Goal: Task Accomplishment & Management: Complete application form

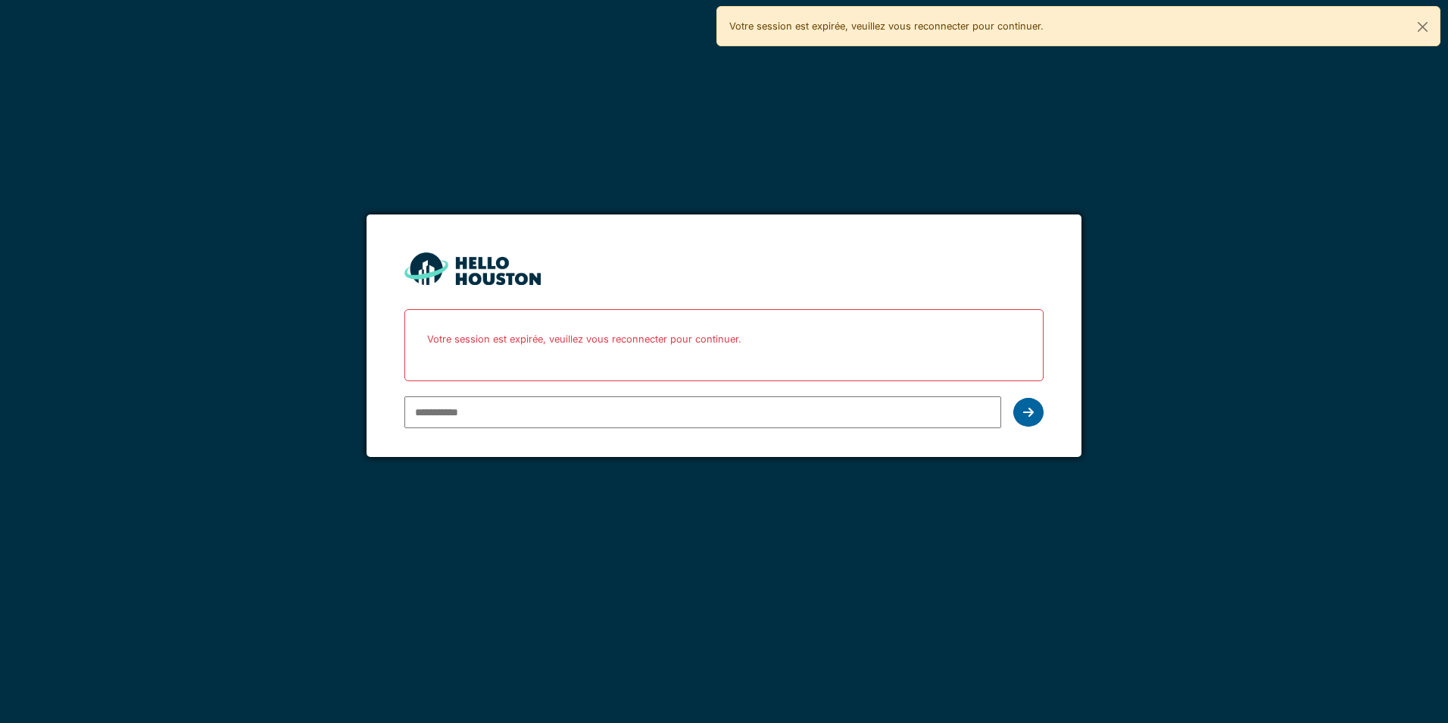
type input "**********"
click at [1025, 408] on icon at bounding box center [1028, 412] width 11 height 12
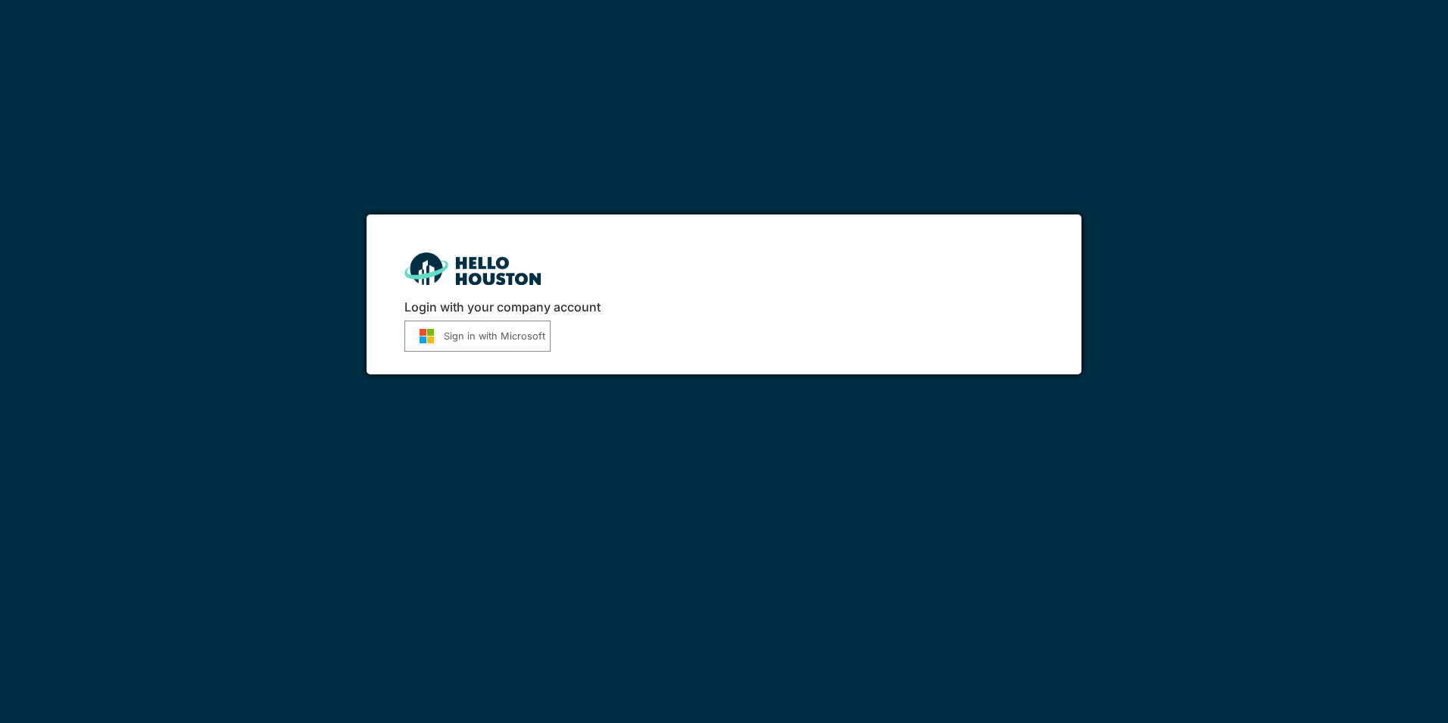
click at [520, 338] on button "Sign in with Microsoft" at bounding box center [478, 335] width 146 height 31
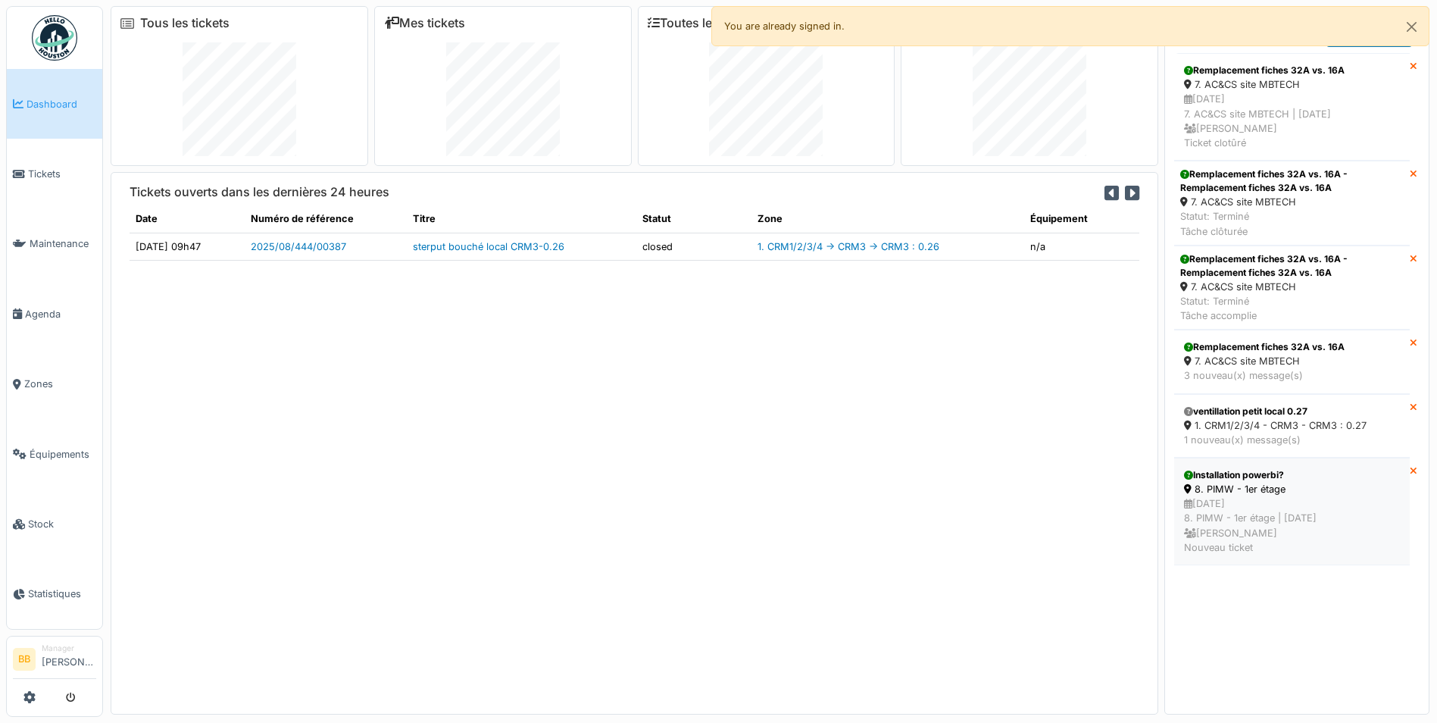
click at [1218, 475] on div "Installation powerbi?" at bounding box center [1292, 475] width 216 height 14
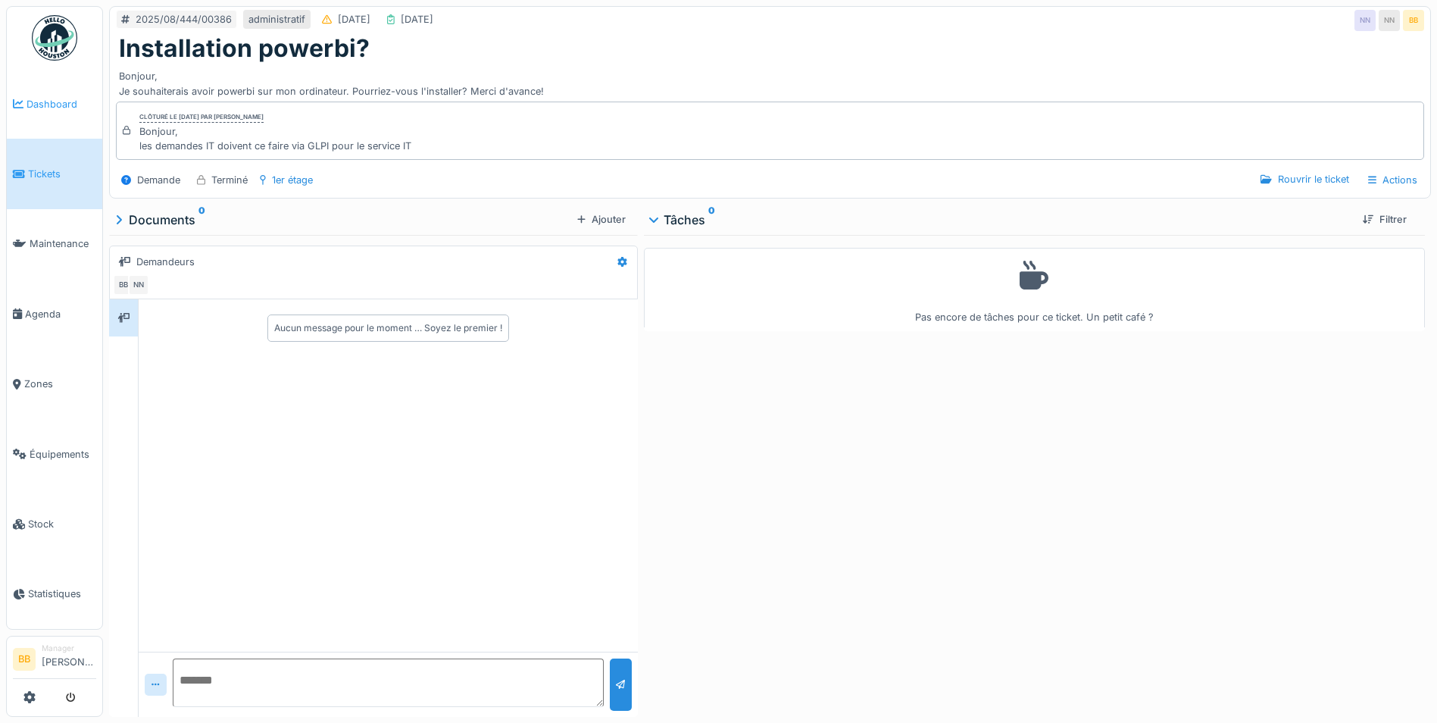
click at [27, 110] on span "Dashboard" at bounding box center [62, 104] width 70 height 14
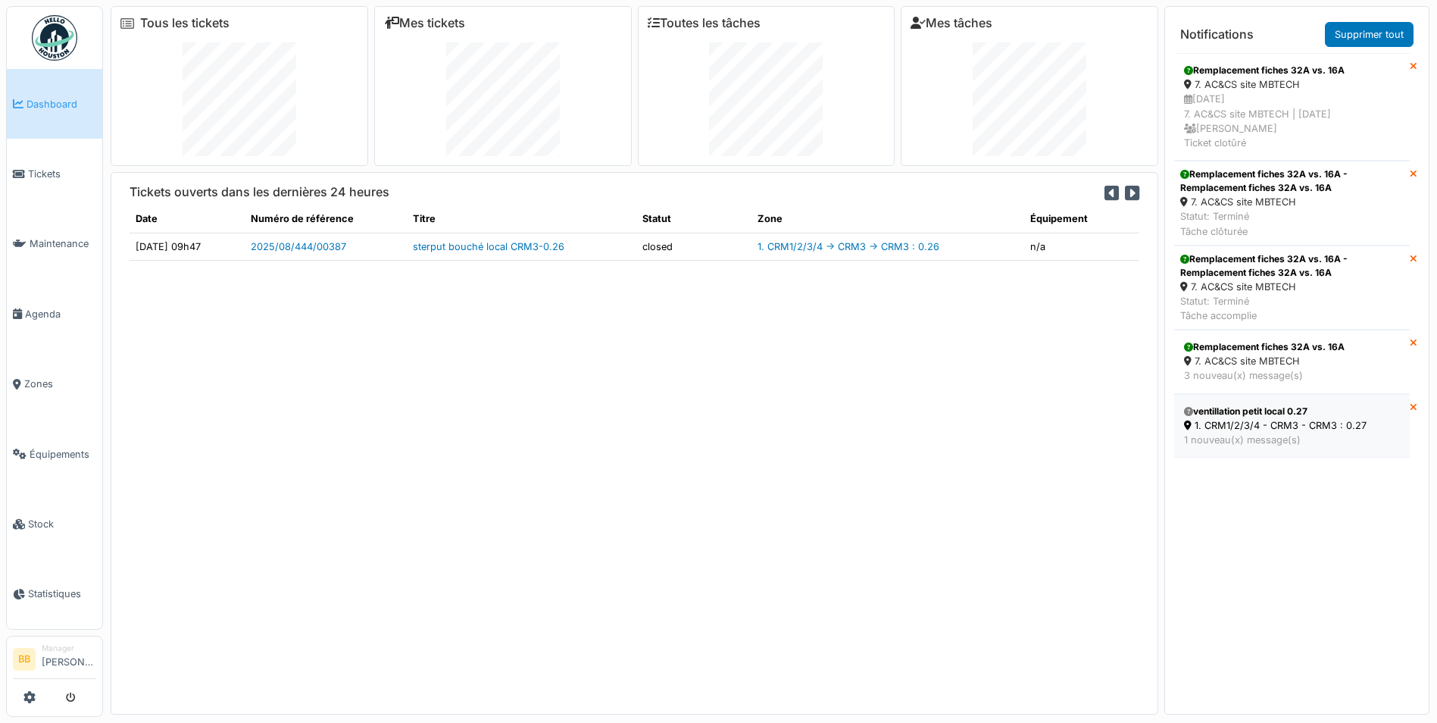
click at [1203, 420] on div "1. CRM1/2/3/4 - CRM3 - CRM3 : 0.27" at bounding box center [1292, 425] width 216 height 14
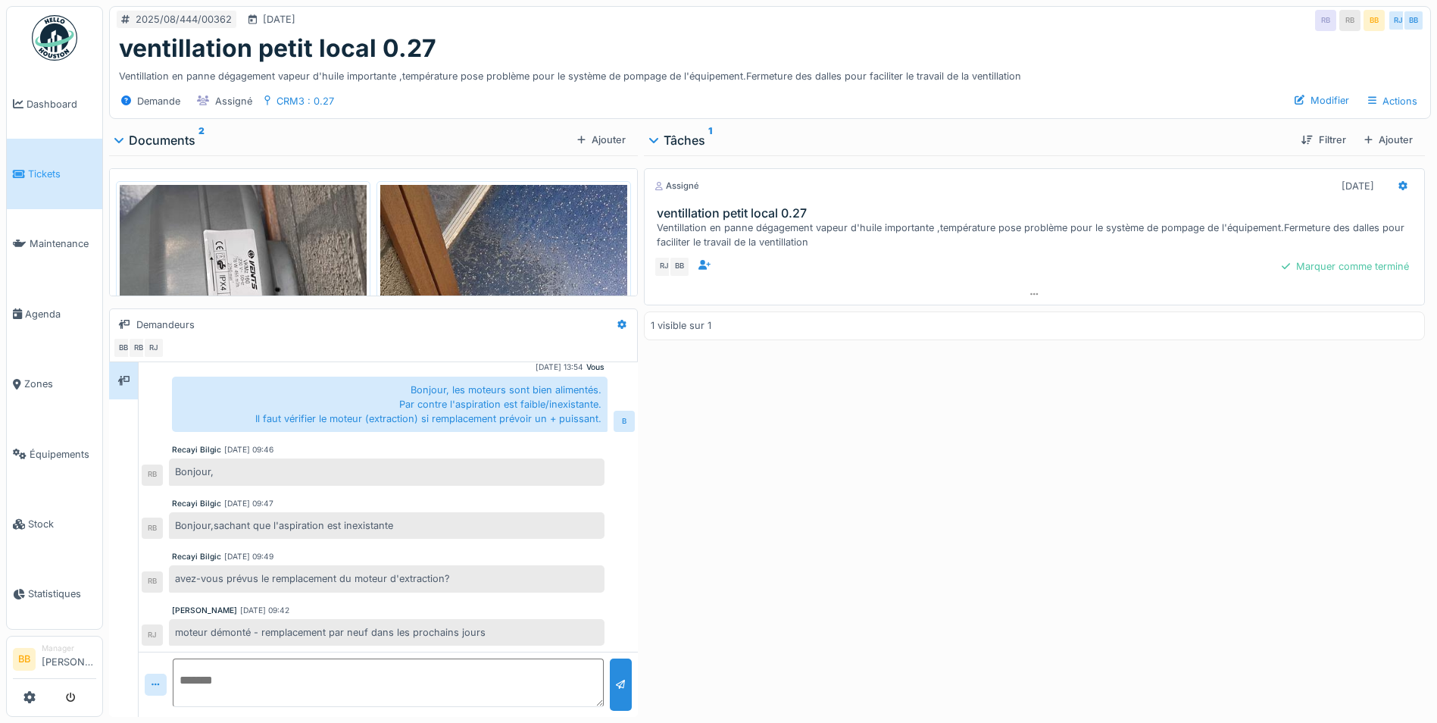
scroll to position [11, 0]
click at [55, 122] on link "Dashboard" at bounding box center [54, 104] width 95 height 70
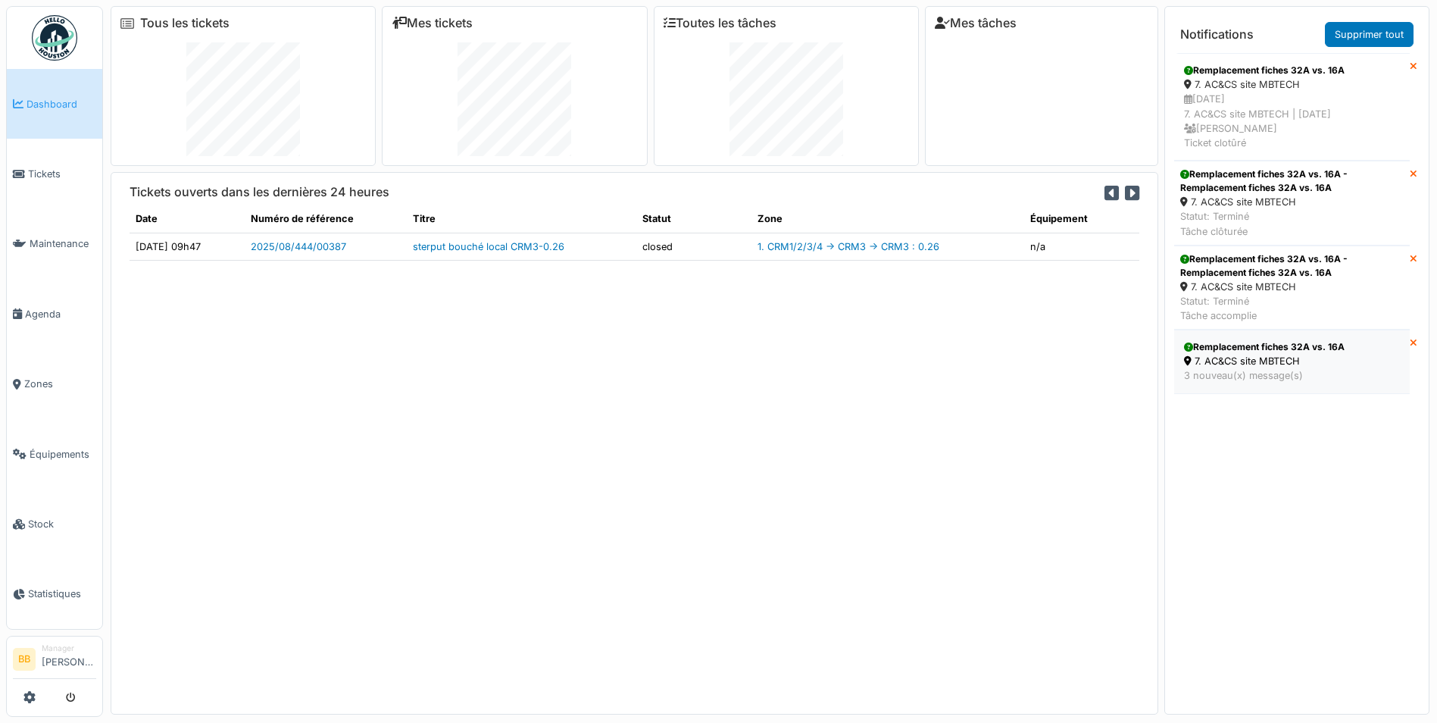
click at [1295, 368] on div "3 nouveau(x) message(s)" at bounding box center [1292, 375] width 216 height 14
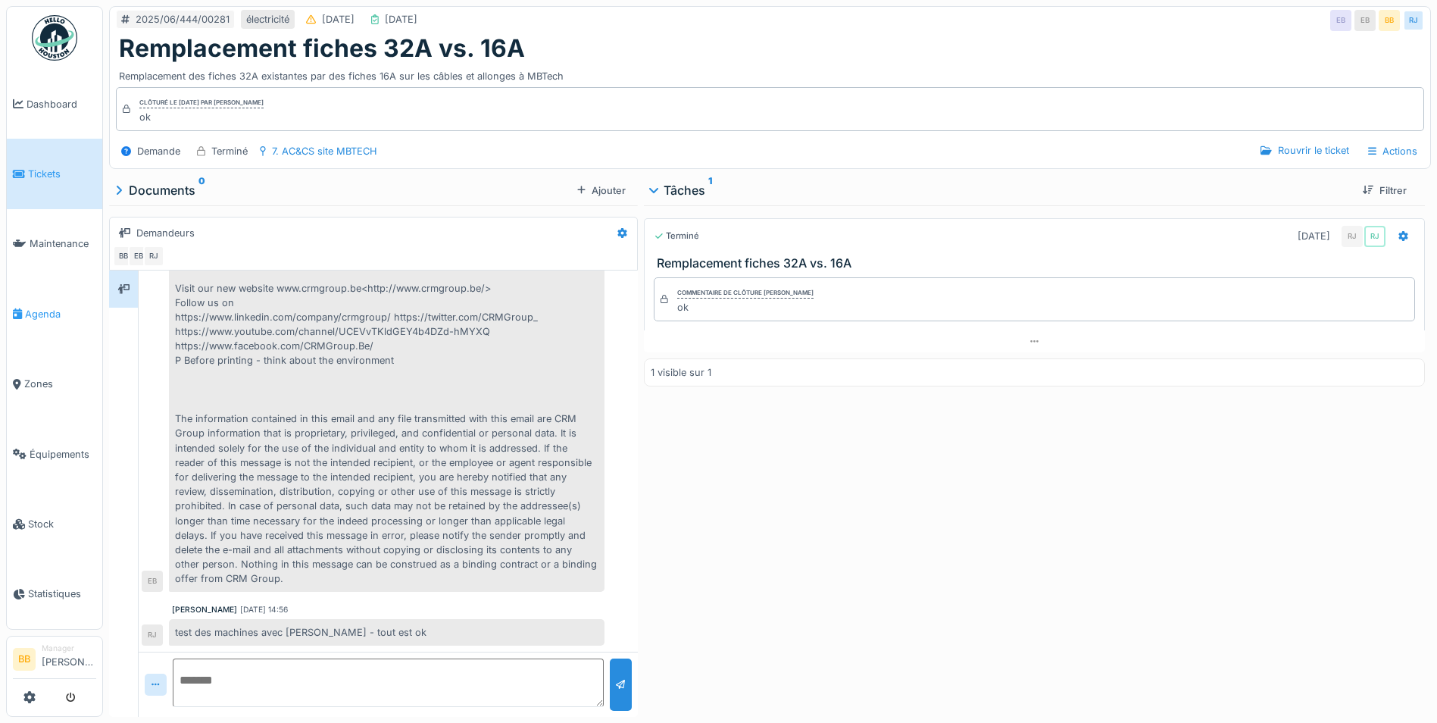
scroll to position [11, 0]
click at [62, 103] on span "Dashboard" at bounding box center [62, 104] width 70 height 14
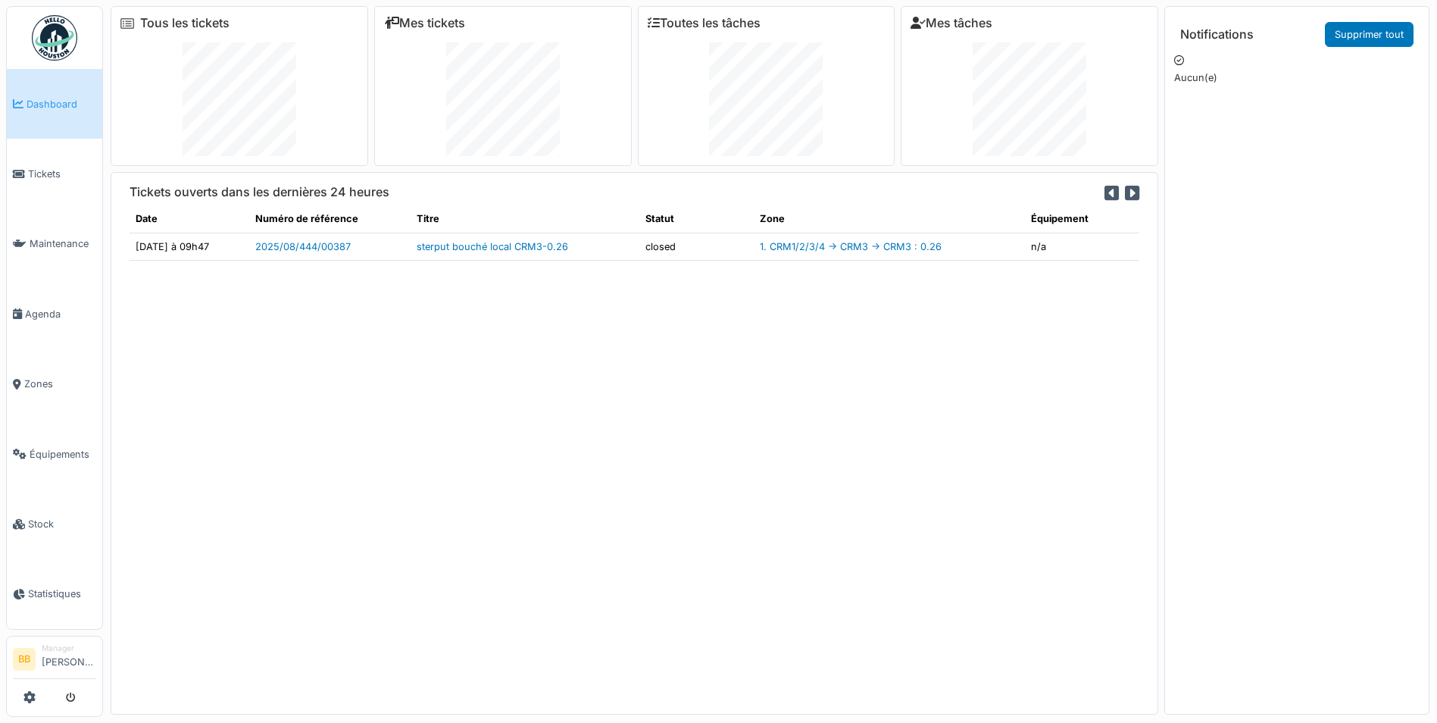
click at [534, 235] on td "sterput bouché local CRM3-0.26" at bounding box center [525, 246] width 229 height 27
click at [535, 243] on link "sterput bouché local CRM3-0.26" at bounding box center [493, 246] width 152 height 11
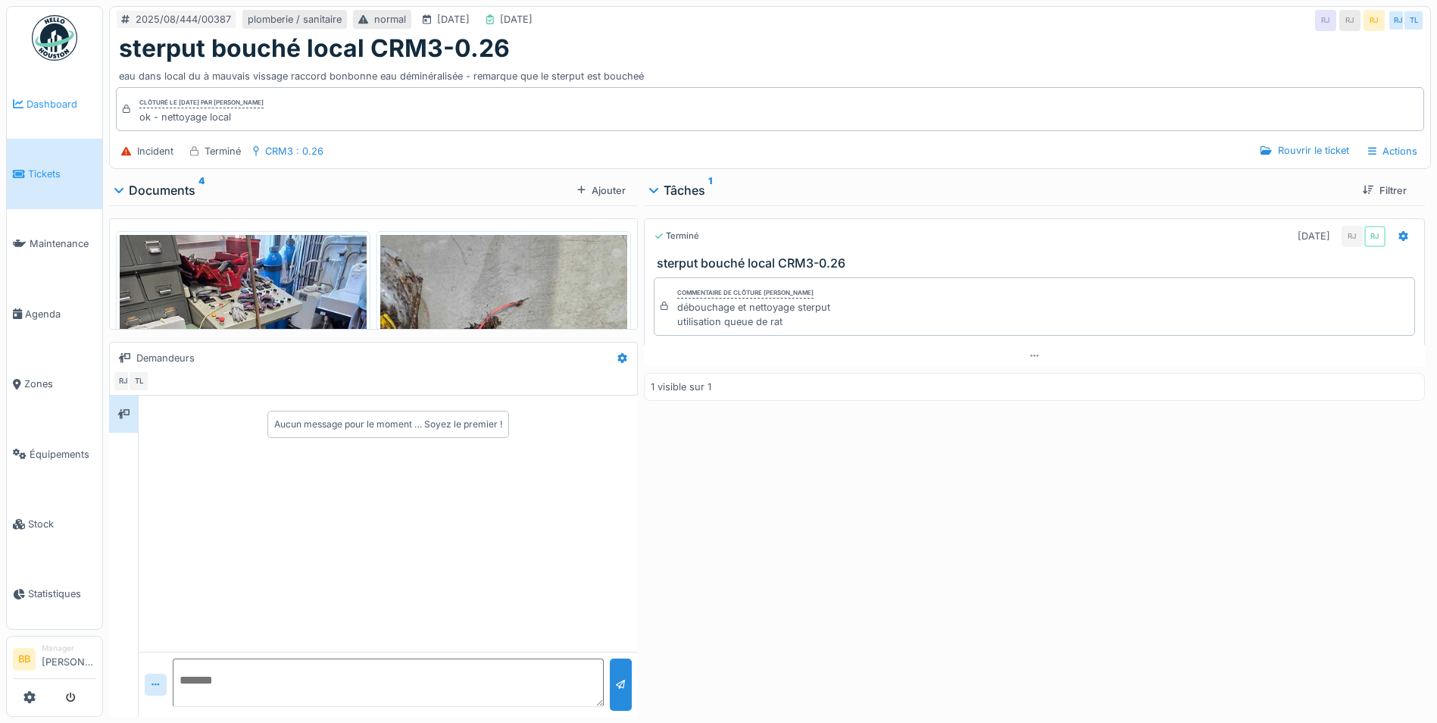
click at [45, 101] on span "Dashboard" at bounding box center [62, 104] width 70 height 14
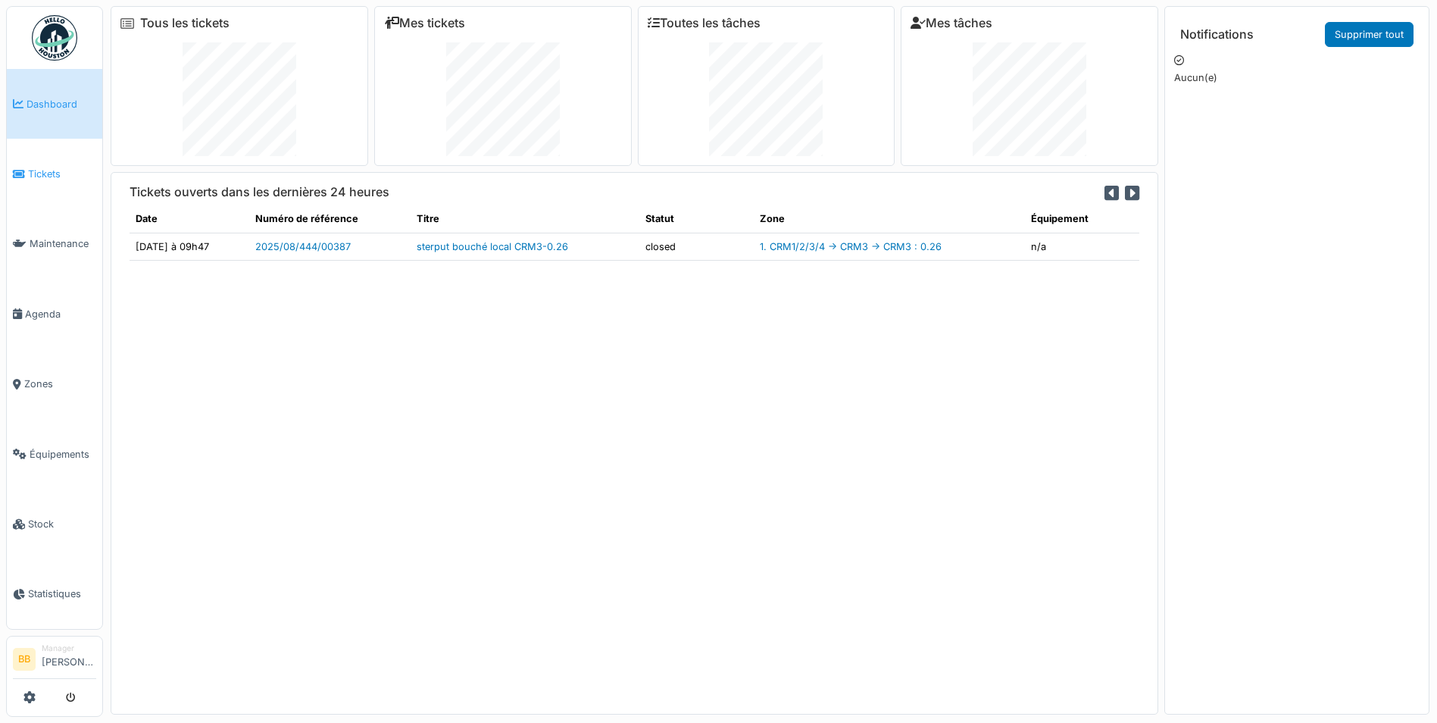
click at [63, 167] on span "Tickets" at bounding box center [62, 174] width 68 height 14
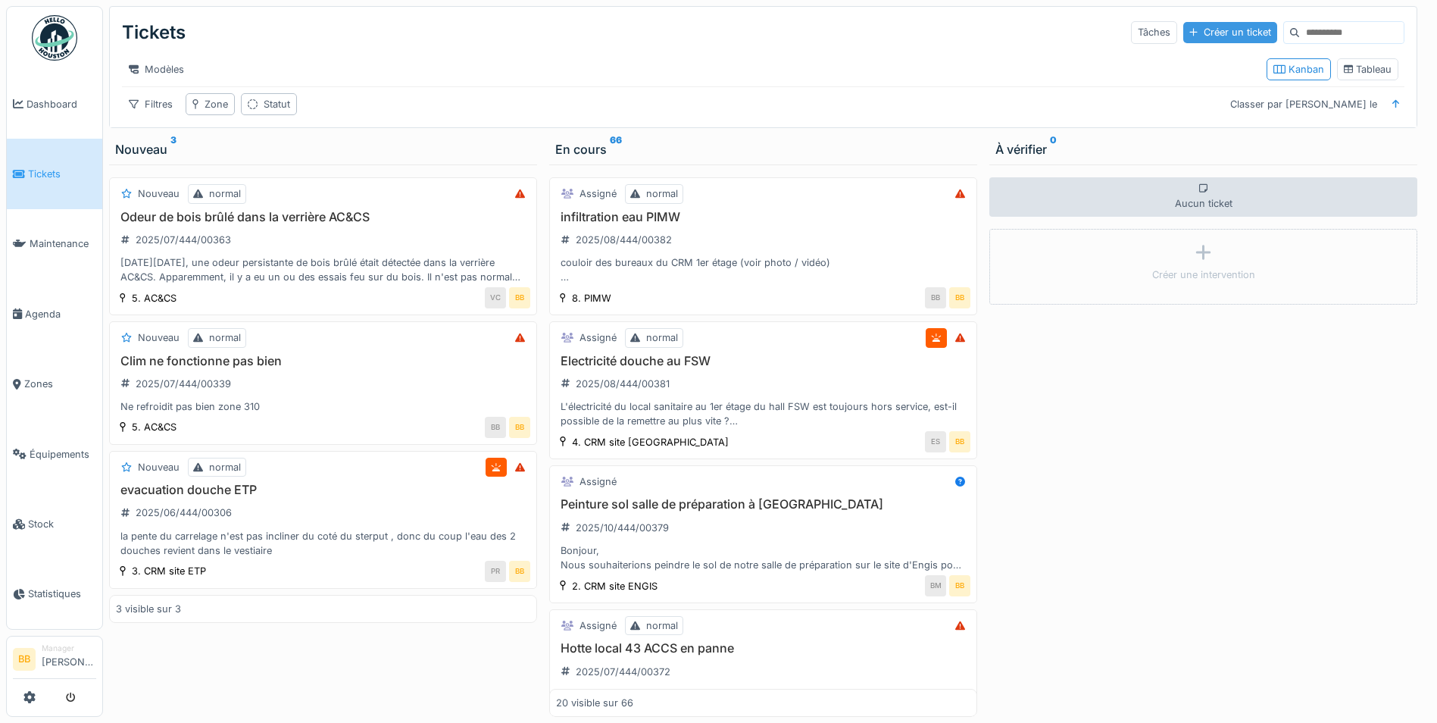
click at [1187, 36] on div "Créer un ticket" at bounding box center [1230, 32] width 94 height 20
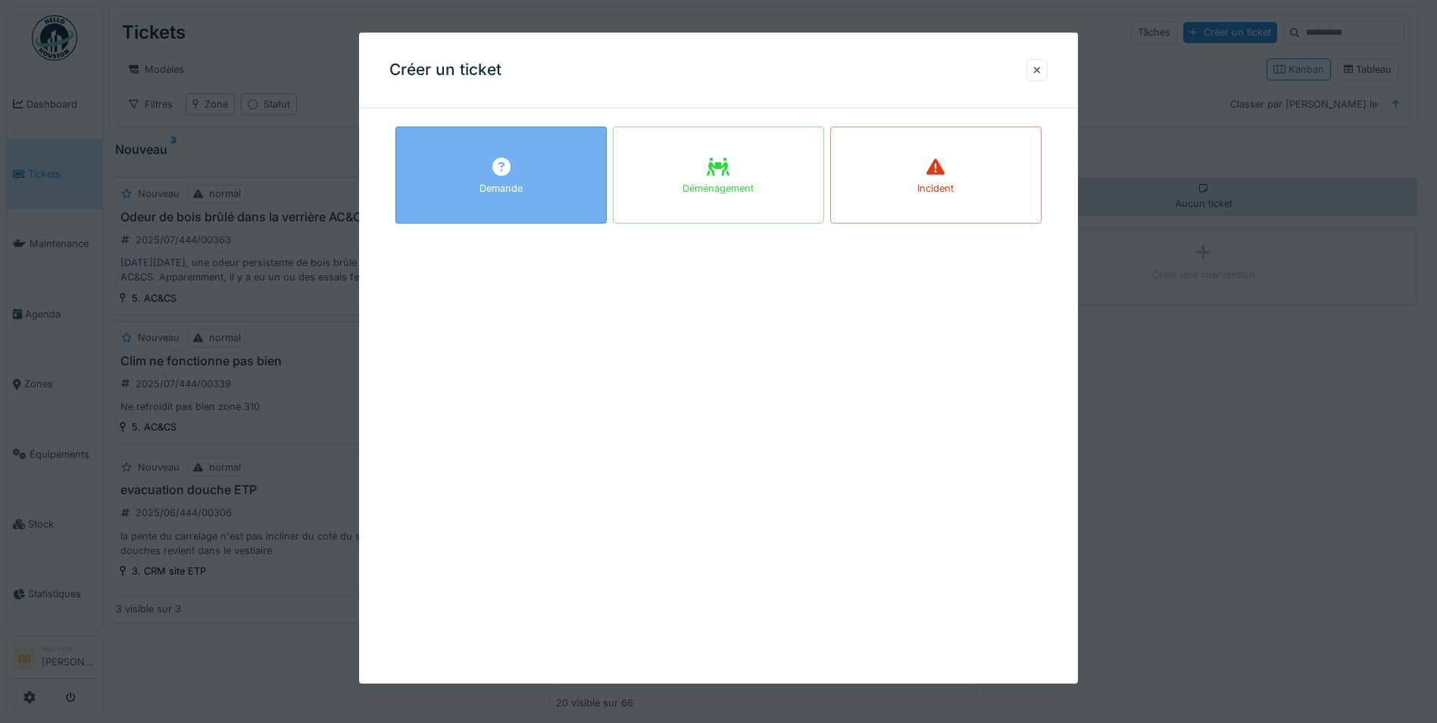
click at [533, 207] on div "Demande" at bounding box center [500, 175] width 211 height 97
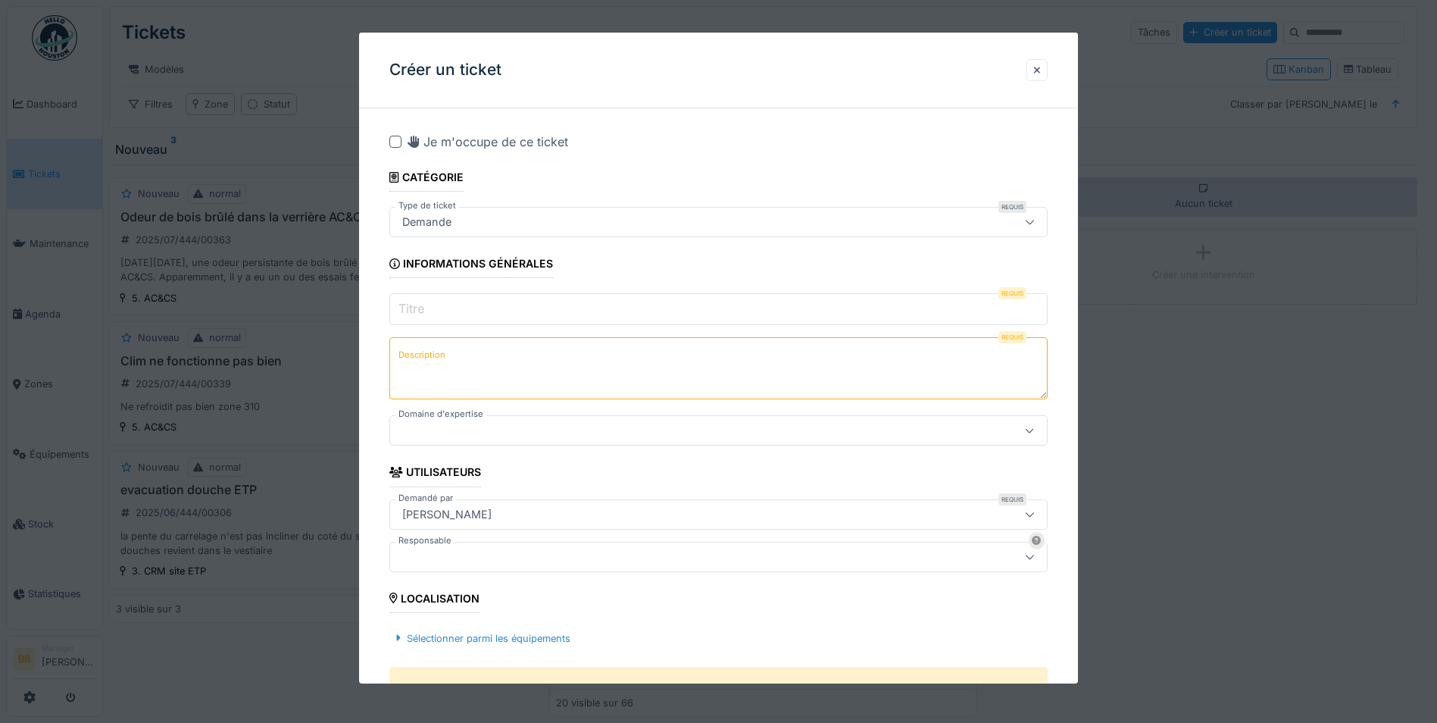
click at [469, 320] on input "Titre" at bounding box center [718, 309] width 658 height 32
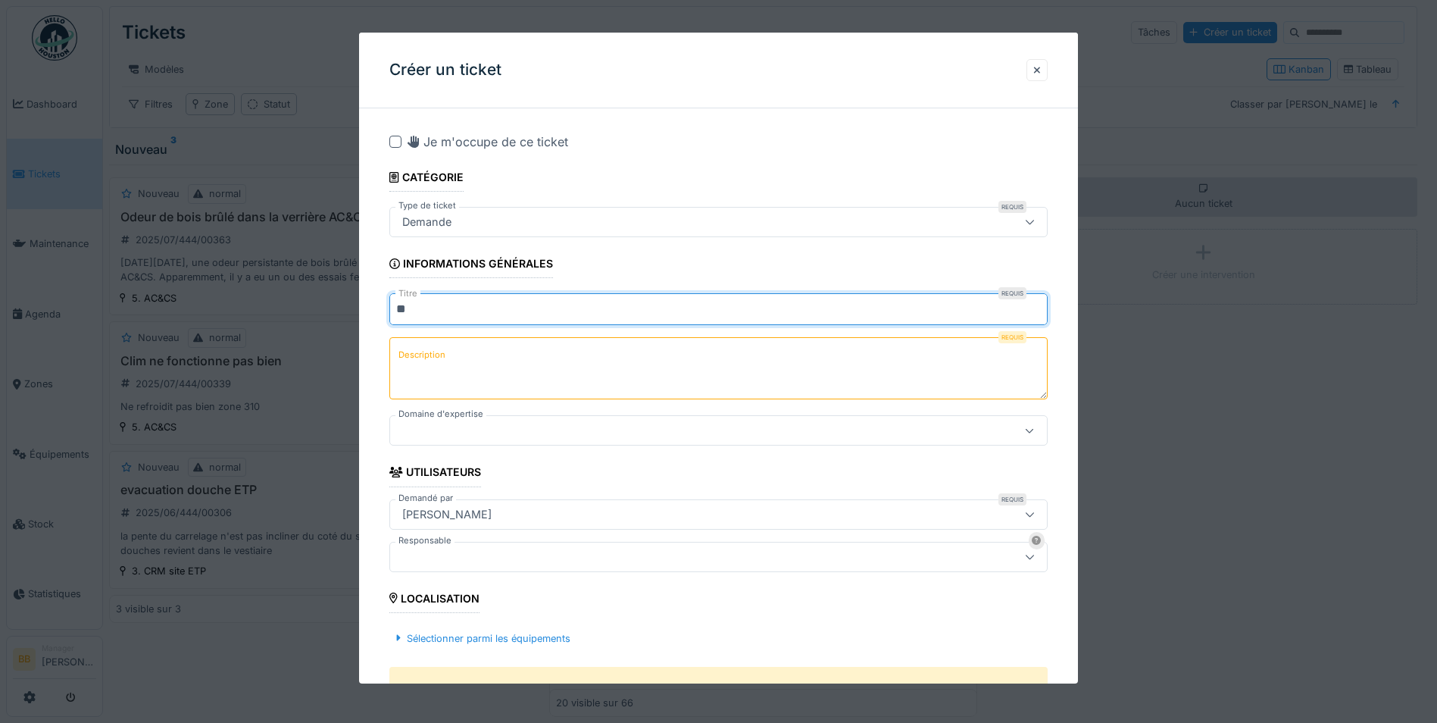
type input "*"
type input "**********"
click at [459, 357] on textarea "Description" at bounding box center [718, 368] width 658 height 62
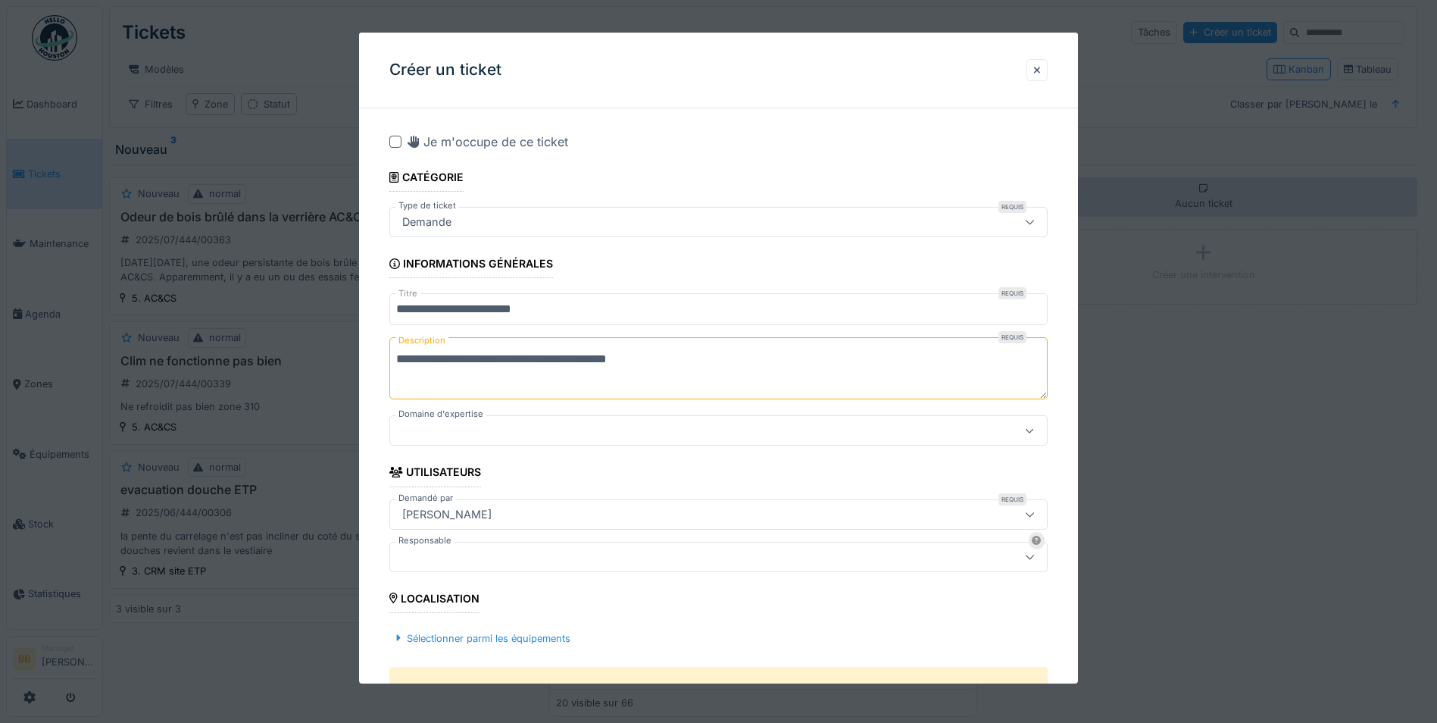
type textarea "**********"
click at [483, 439] on div at bounding box center [718, 430] width 658 height 30
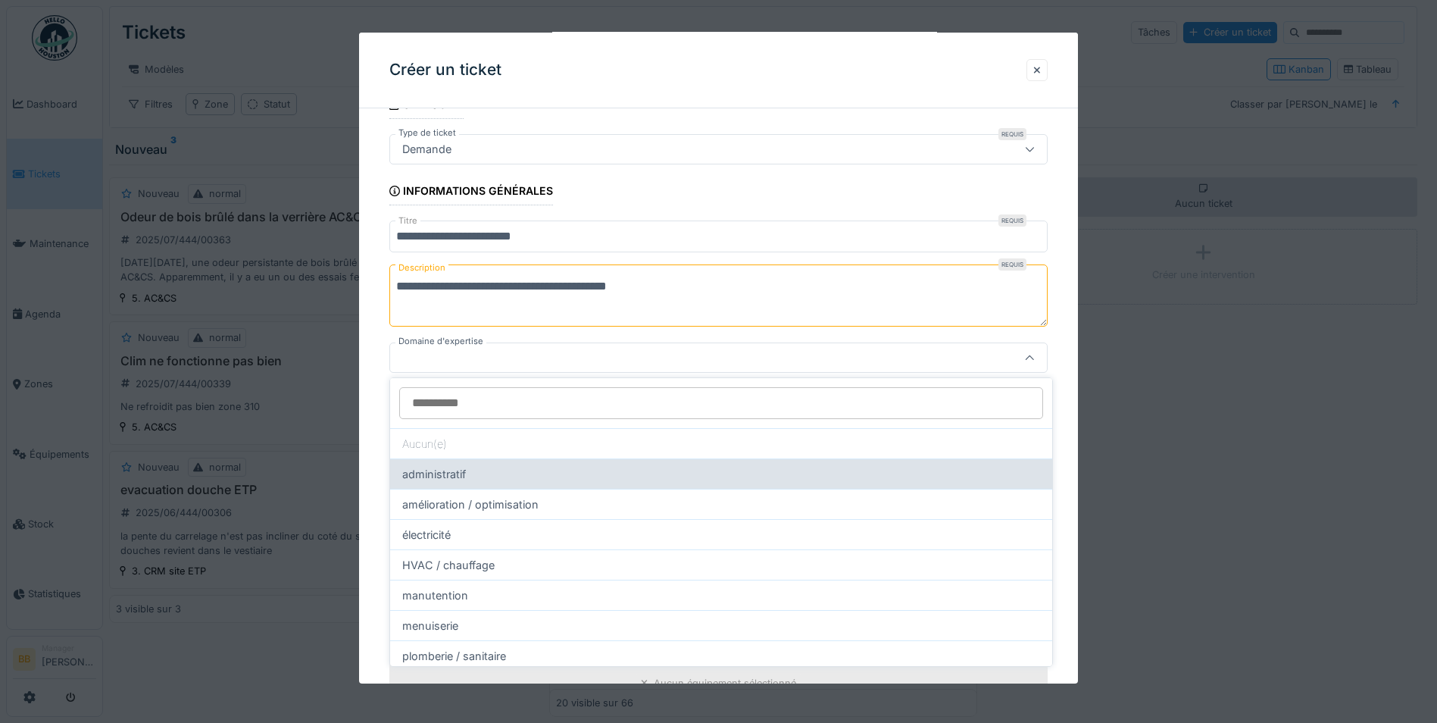
click at [470, 481] on div "administratif" at bounding box center [721, 473] width 662 height 30
type input "****"
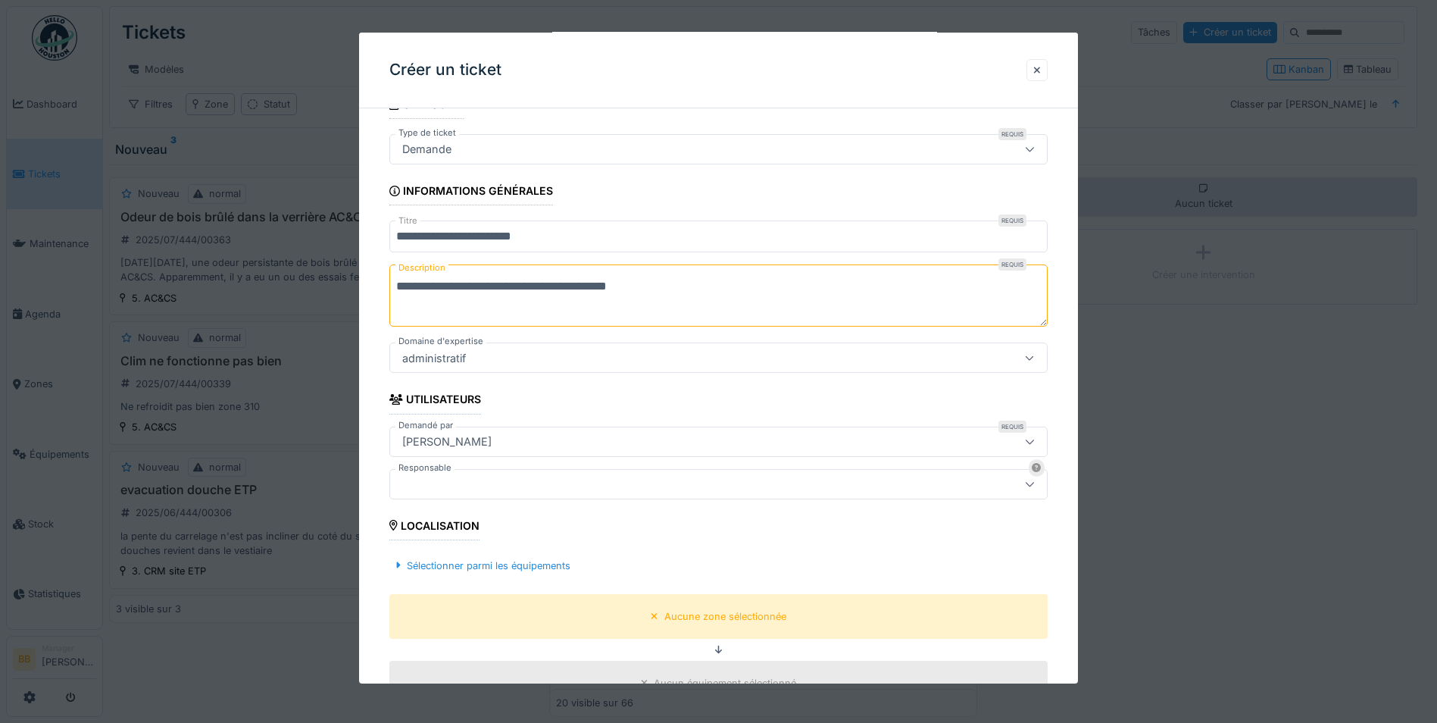
scroll to position [148, 0]
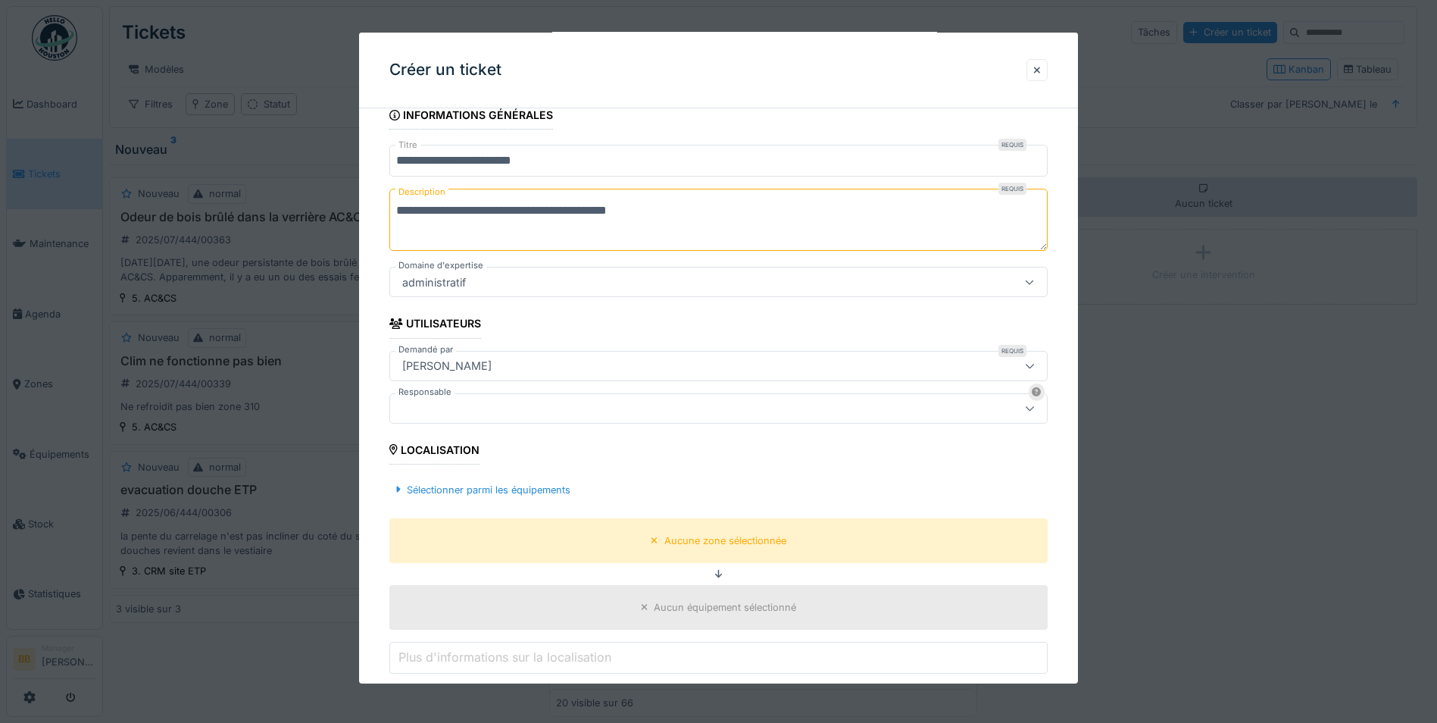
click at [495, 365] on div "[PERSON_NAME]" at bounding box center [679, 365] width 567 height 17
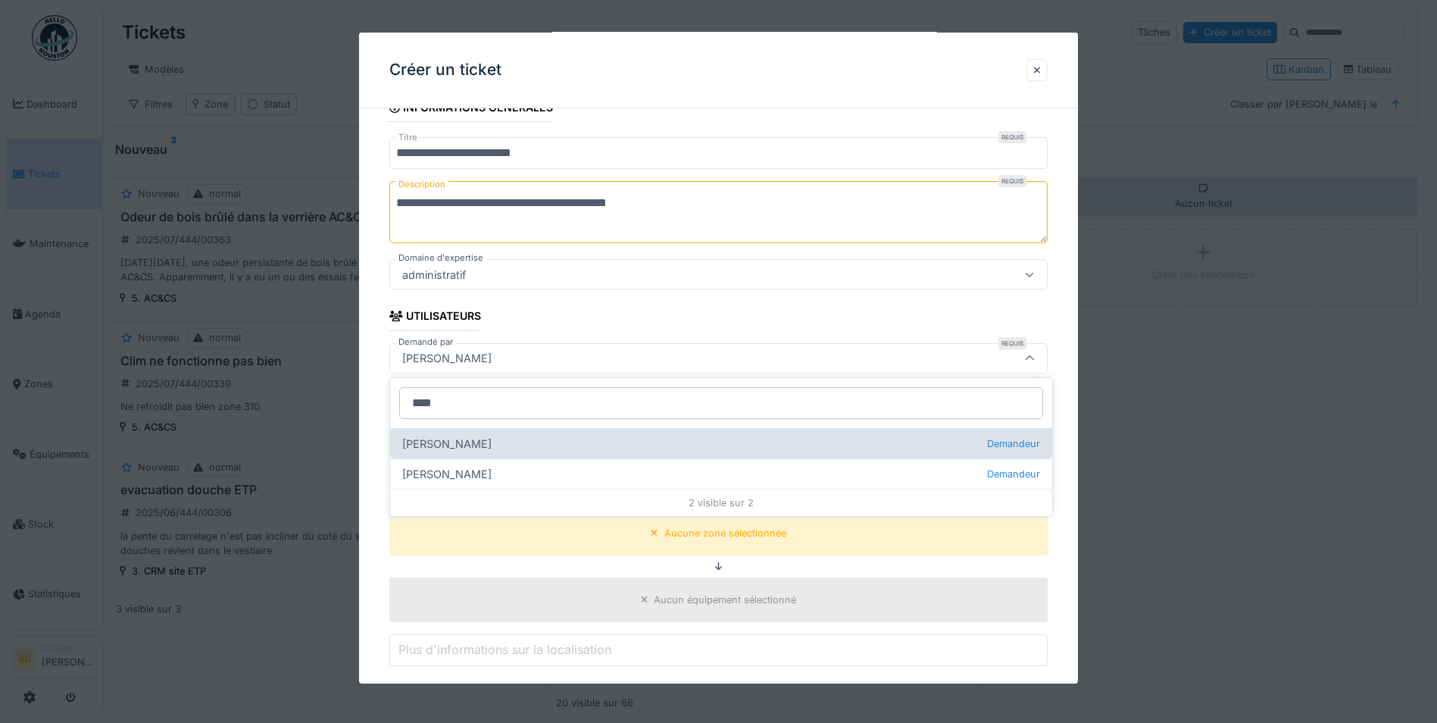
type input "****"
click at [479, 441] on div "Elise Bourcy Demandeur" at bounding box center [721, 443] width 662 height 30
type input "*****"
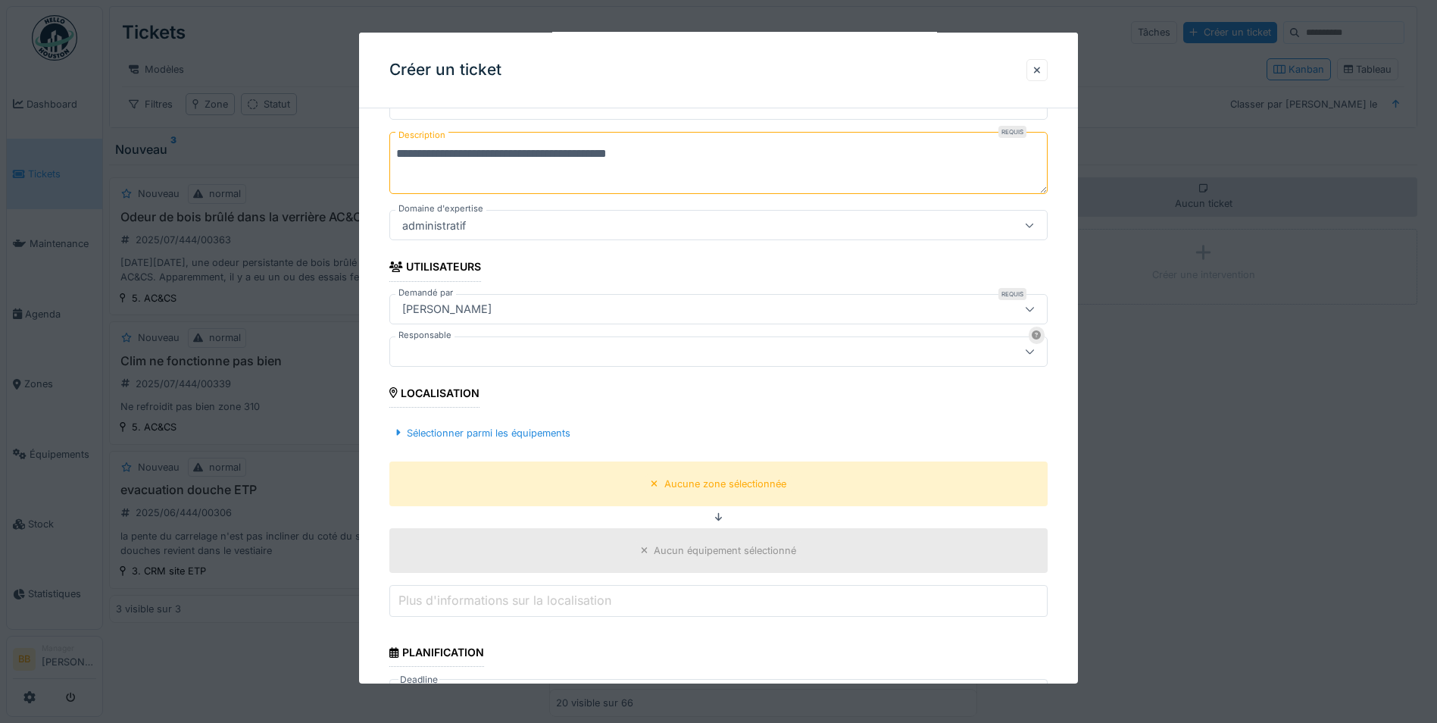
scroll to position [232, 0]
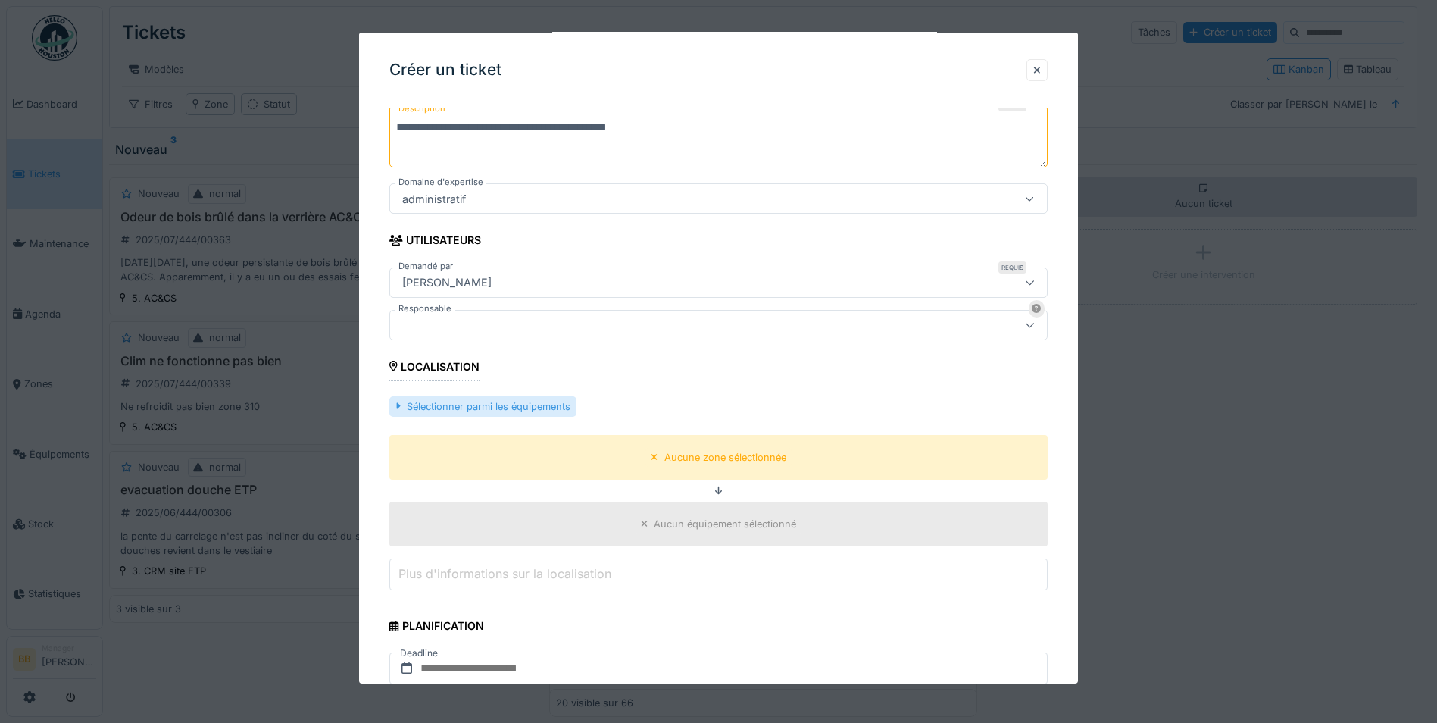
click at [486, 408] on div "Sélectionner parmi les équipements" at bounding box center [482, 406] width 186 height 20
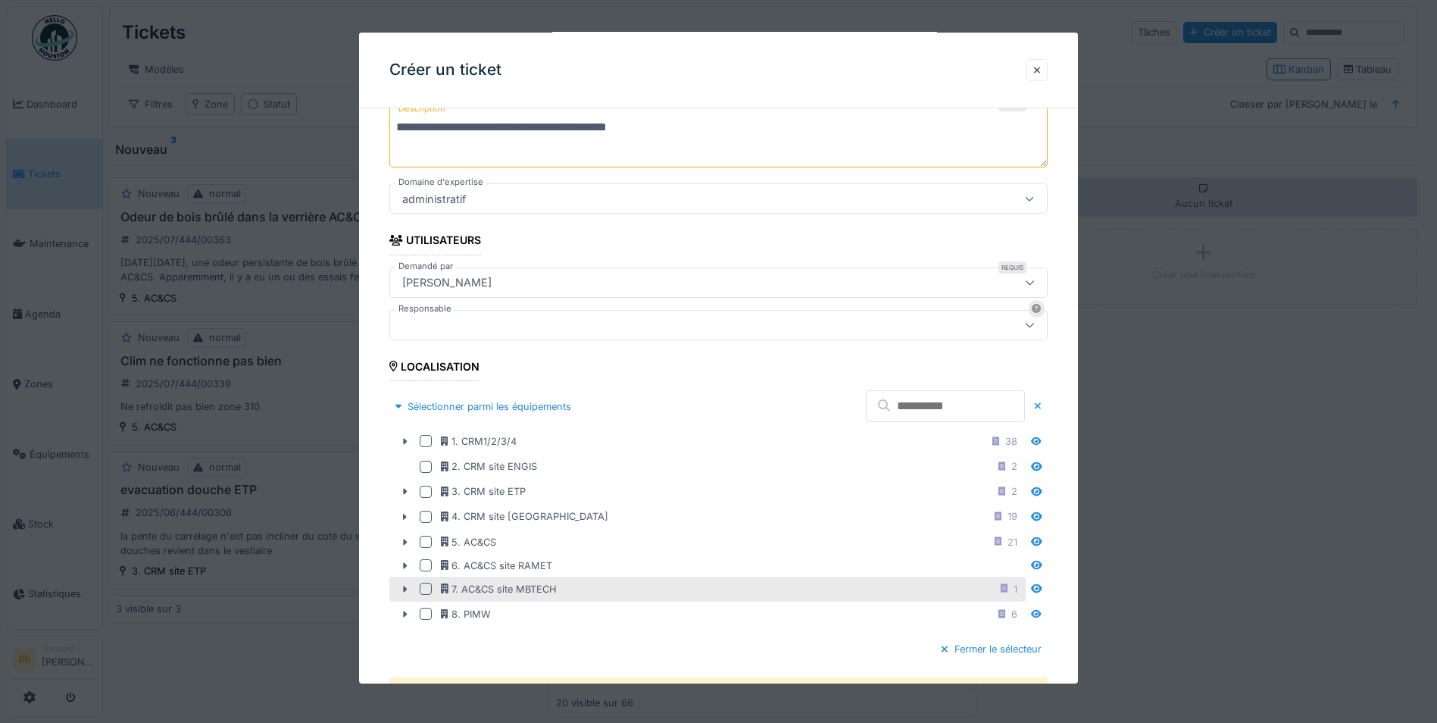
click at [426, 584] on div at bounding box center [426, 589] width 12 height 12
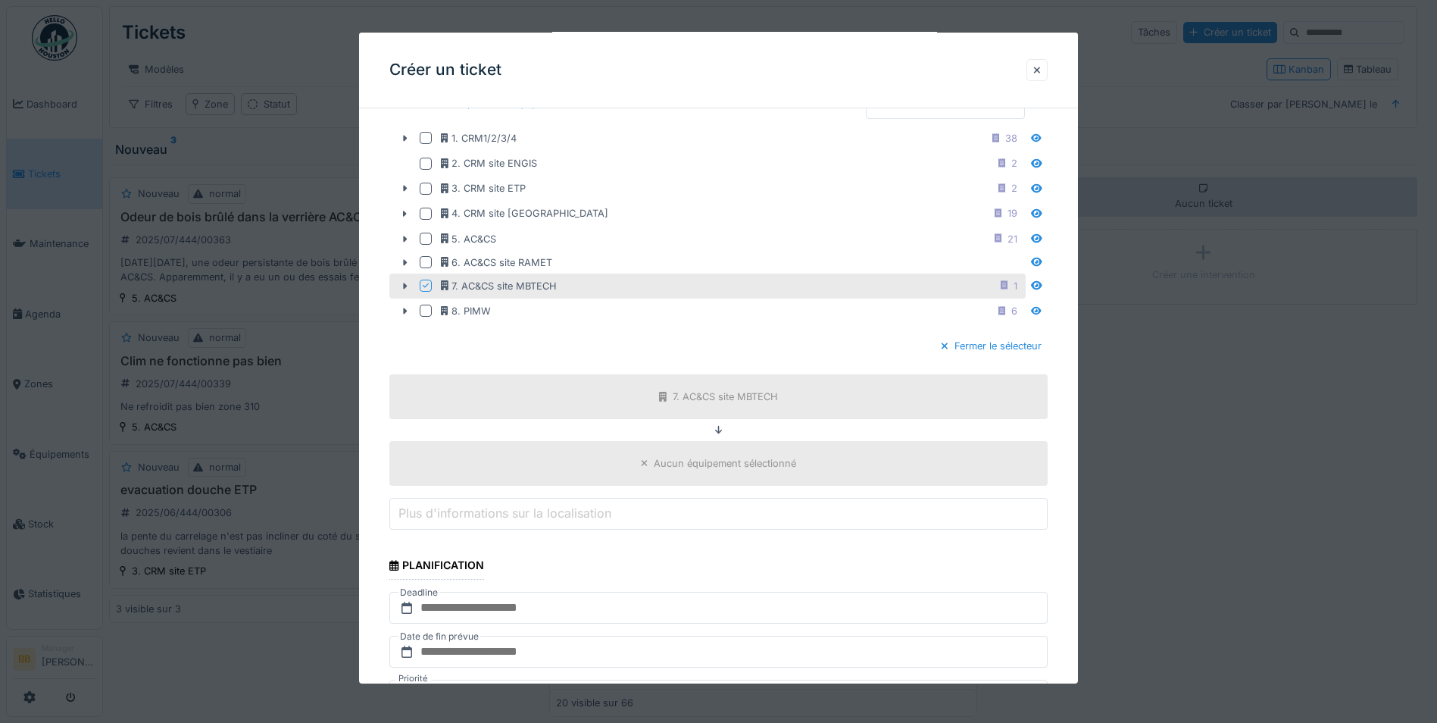
scroll to position [686, 0]
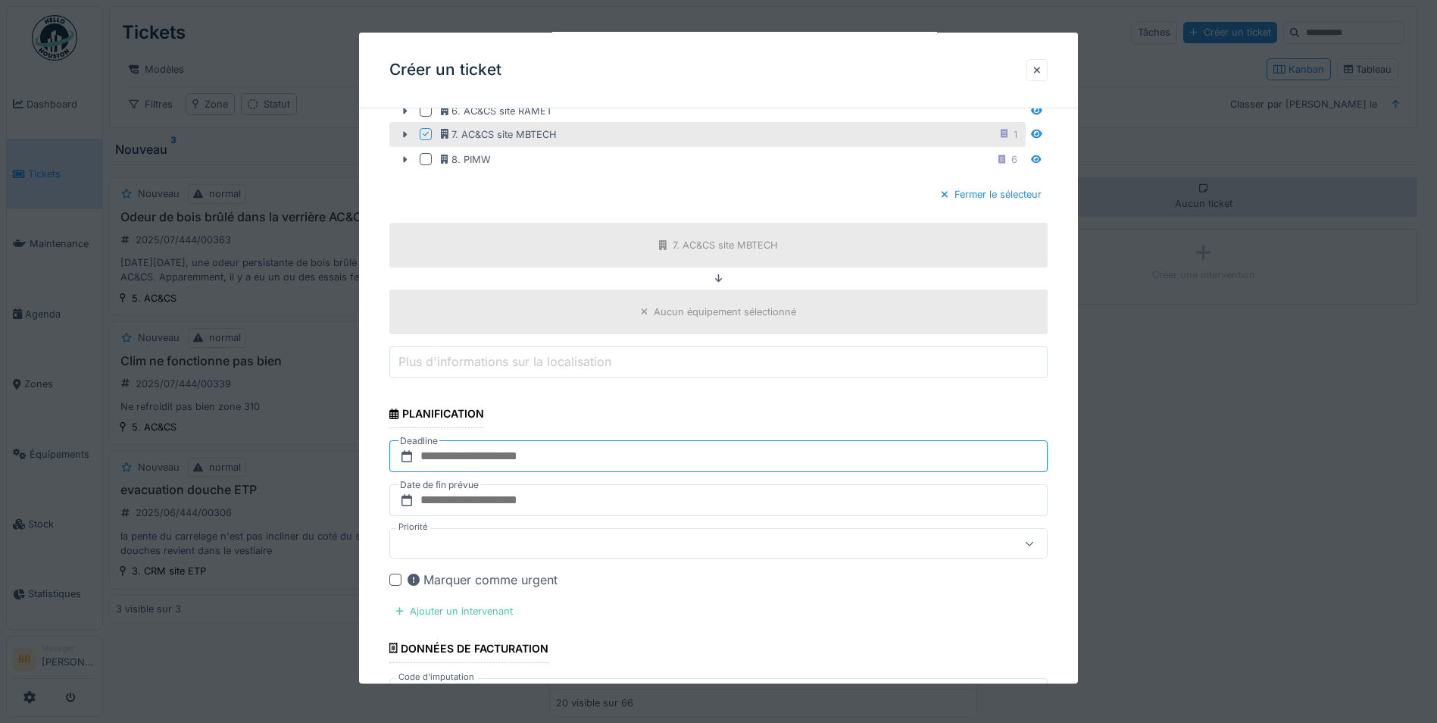
click at [504, 462] on input "text" at bounding box center [718, 456] width 658 height 32
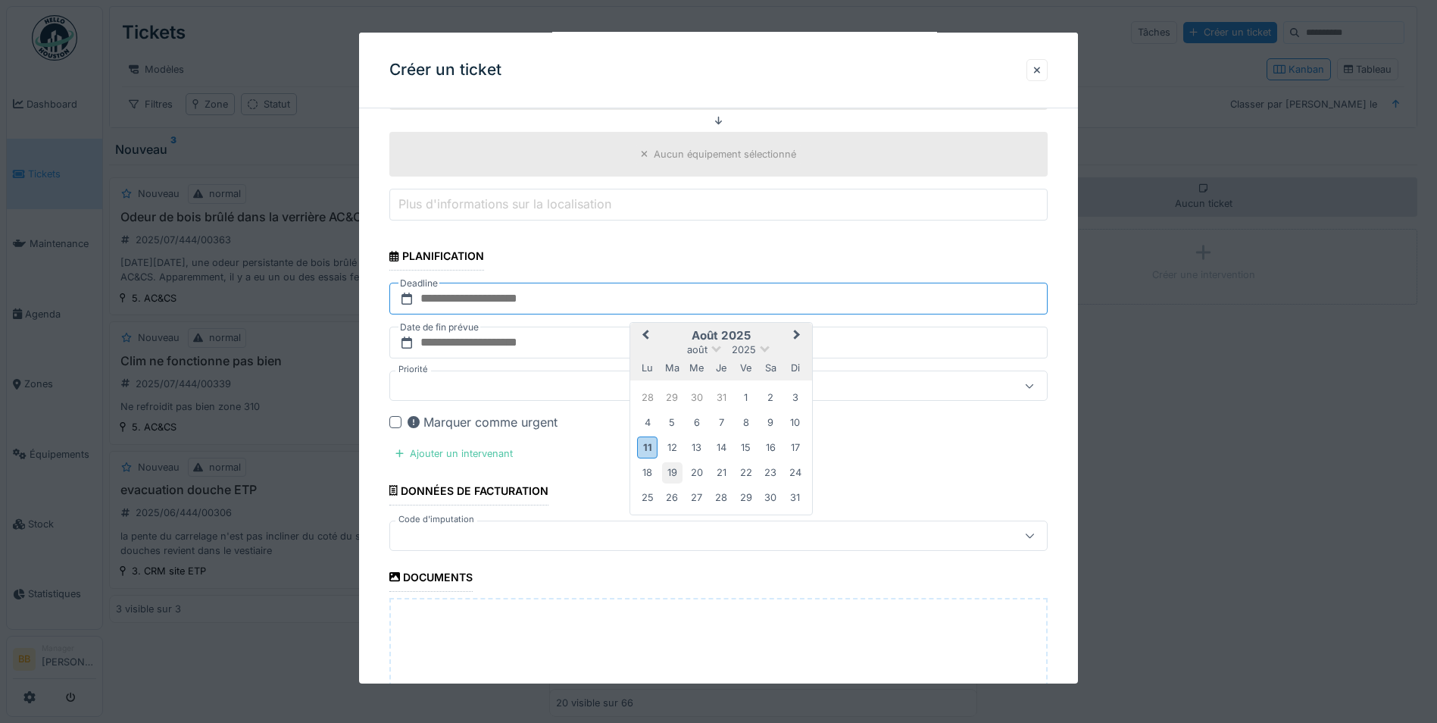
scroll to position [989, 0]
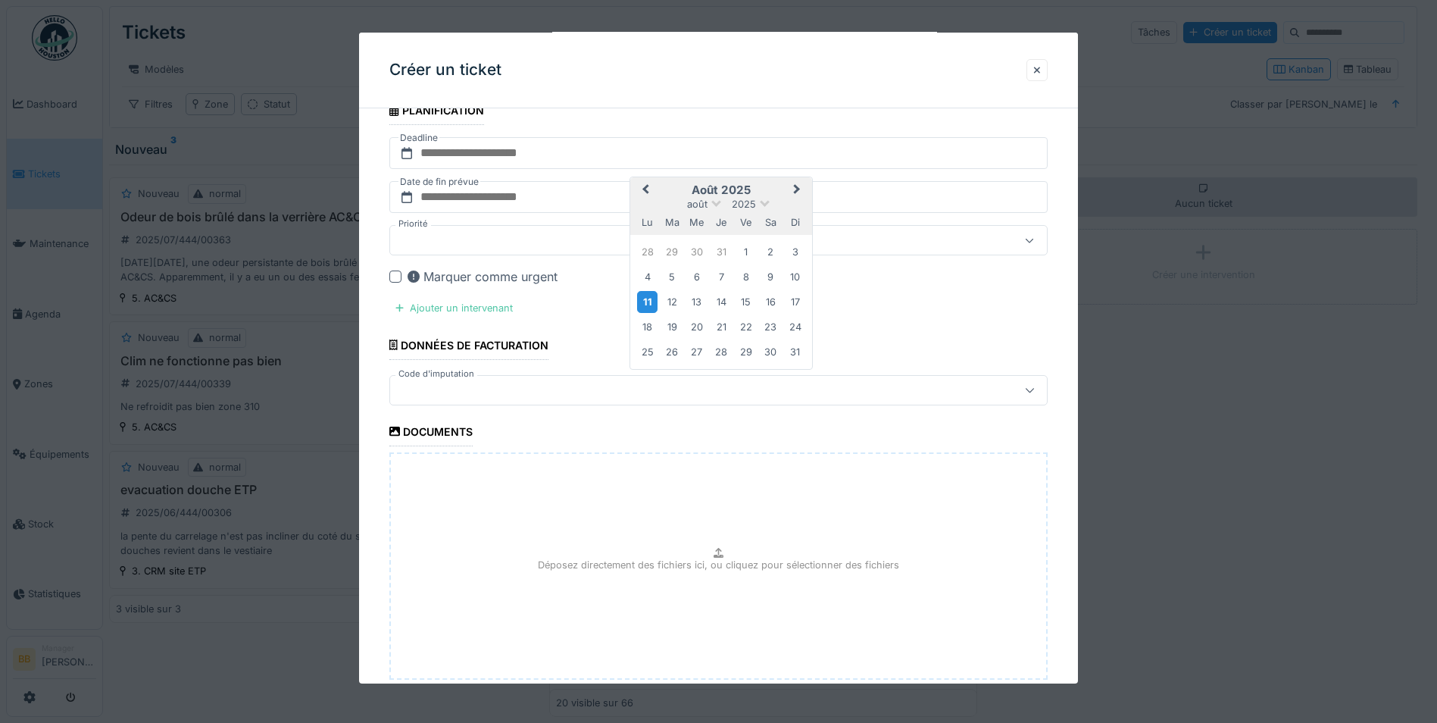
click at [648, 308] on div "11" at bounding box center [647, 302] width 20 height 22
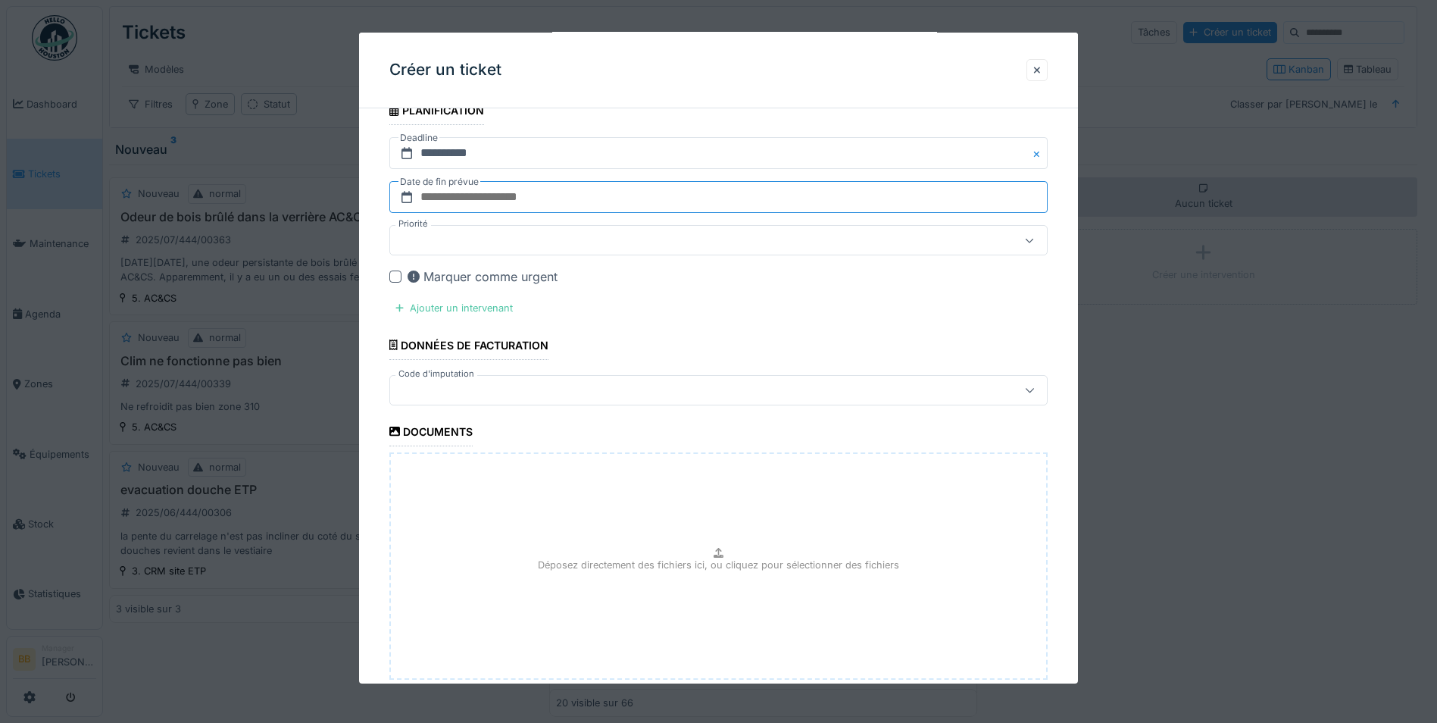
click at [496, 196] on input "text" at bounding box center [718, 197] width 658 height 32
click at [746, 394] on div "29" at bounding box center [746, 396] width 20 height 20
click at [422, 309] on div "Ajouter un intervenant" at bounding box center [454, 308] width 130 height 20
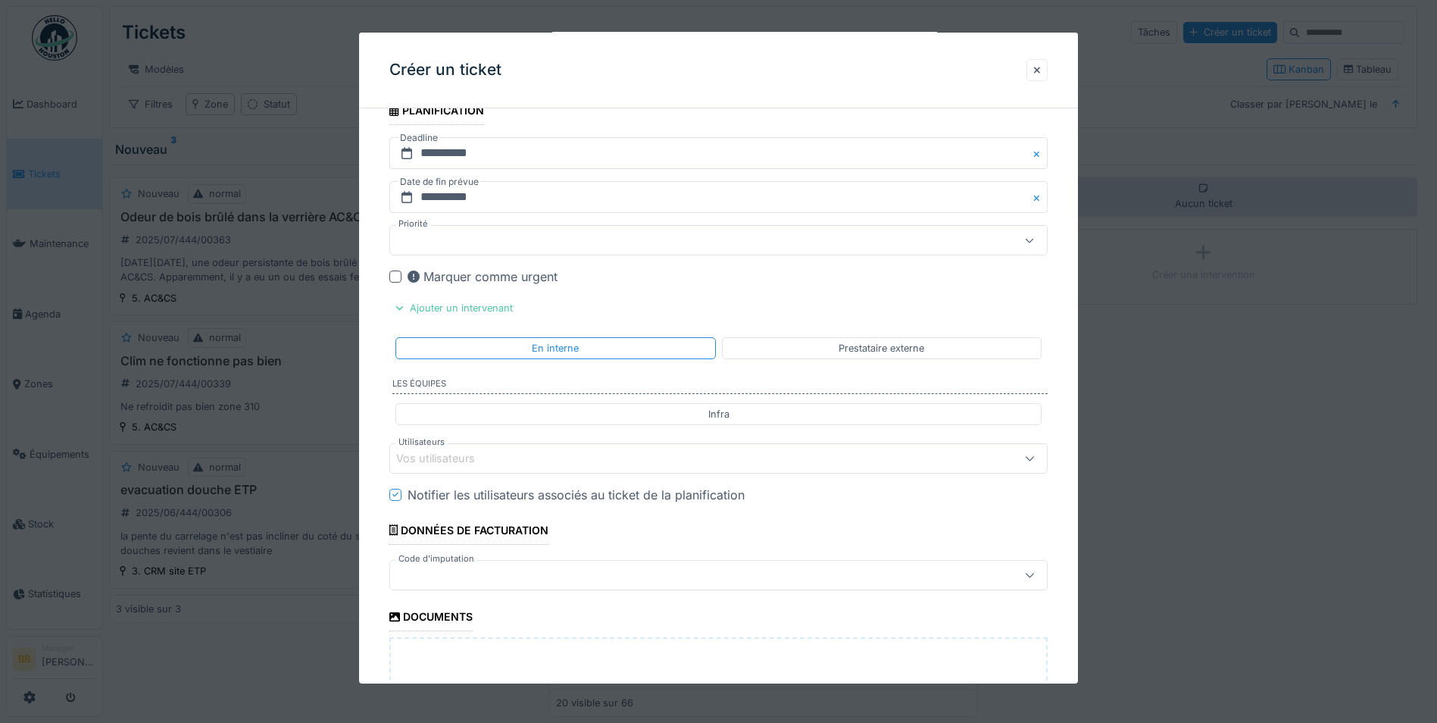
click at [435, 450] on div "Vos utilisateurs" at bounding box center [446, 458] width 100 height 17
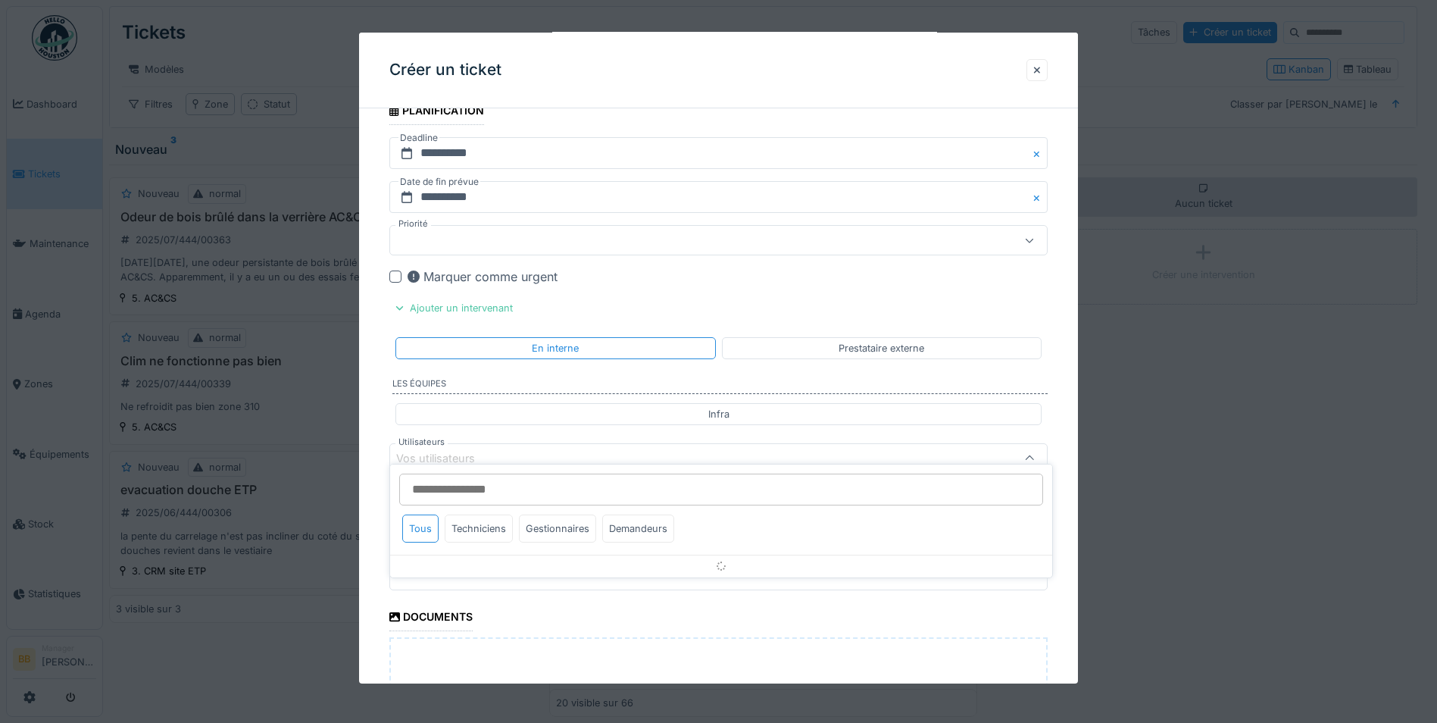
scroll to position [1089, 0]
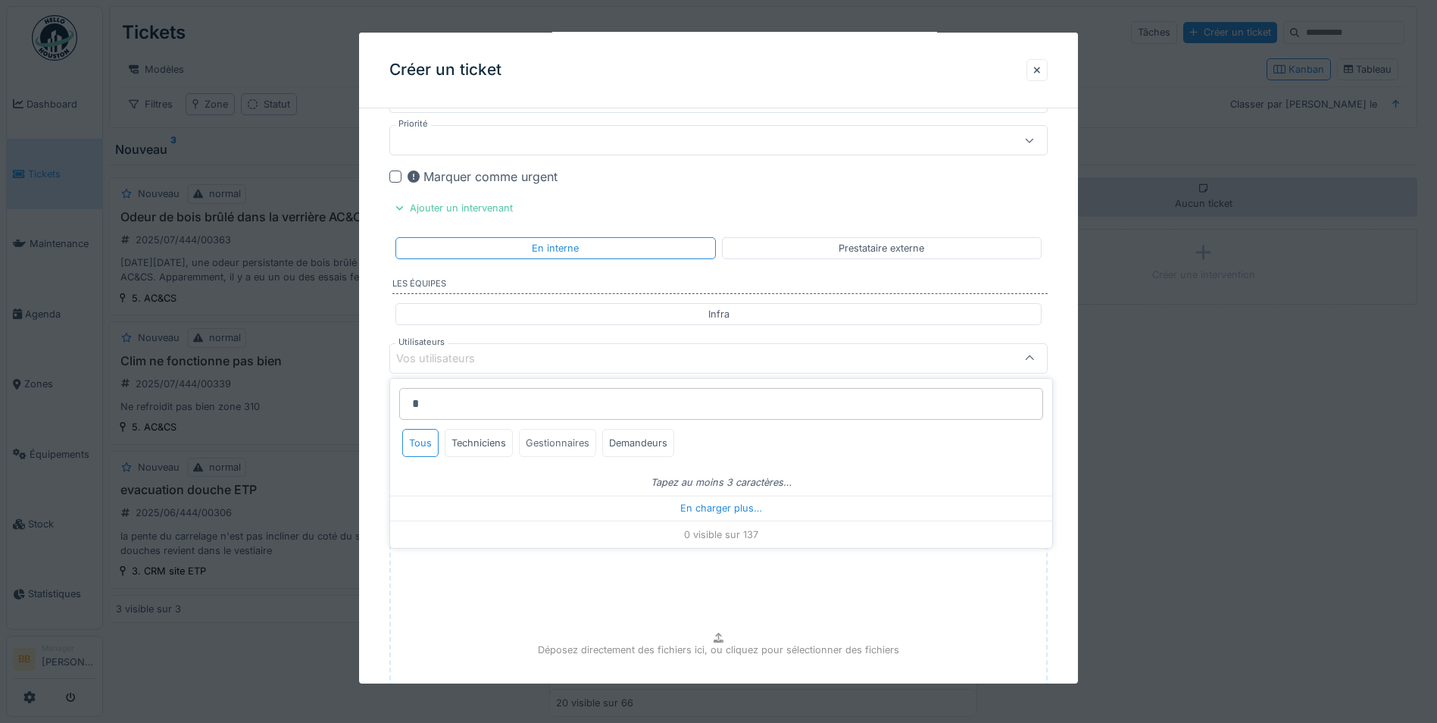
type input "*"
click at [533, 444] on div "Gestionnaires" at bounding box center [557, 443] width 77 height 28
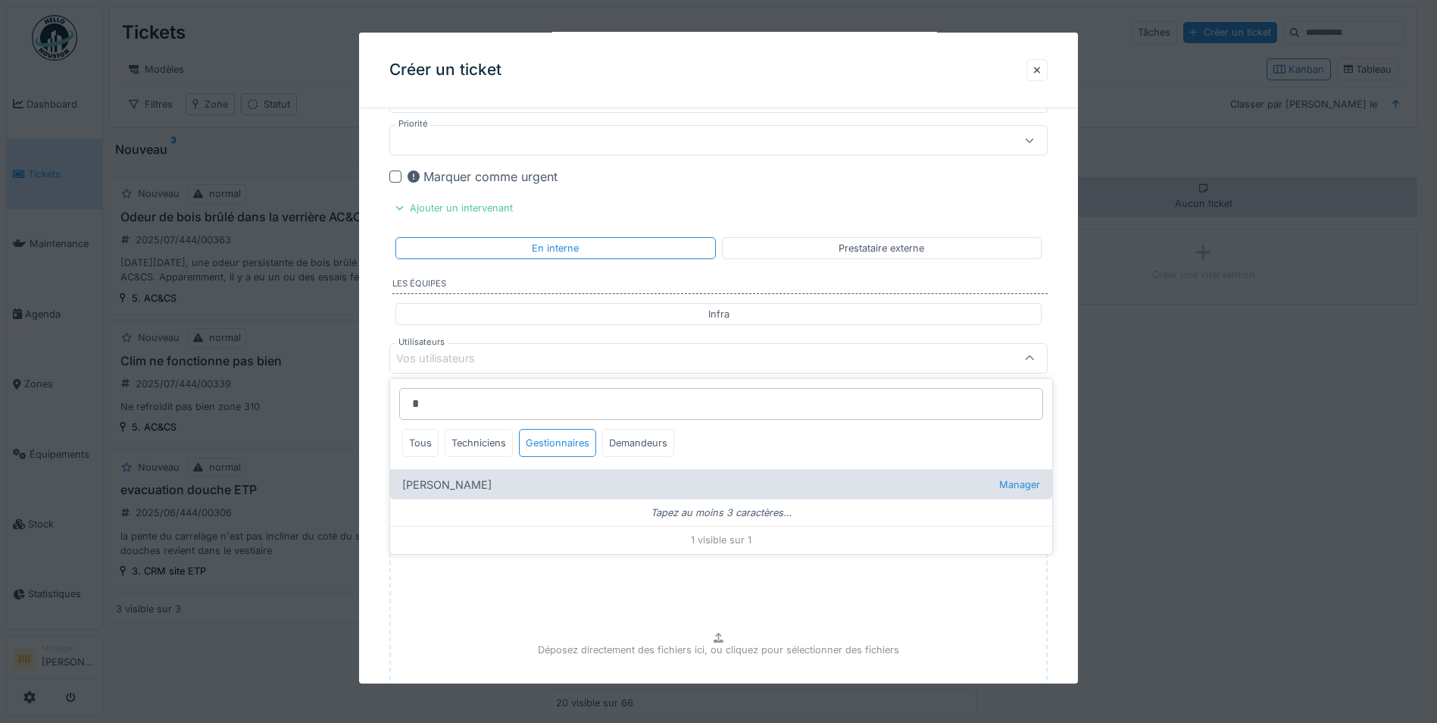
click at [468, 483] on div "Benoit Benecchi Manager" at bounding box center [721, 484] width 662 height 30
type input "*****"
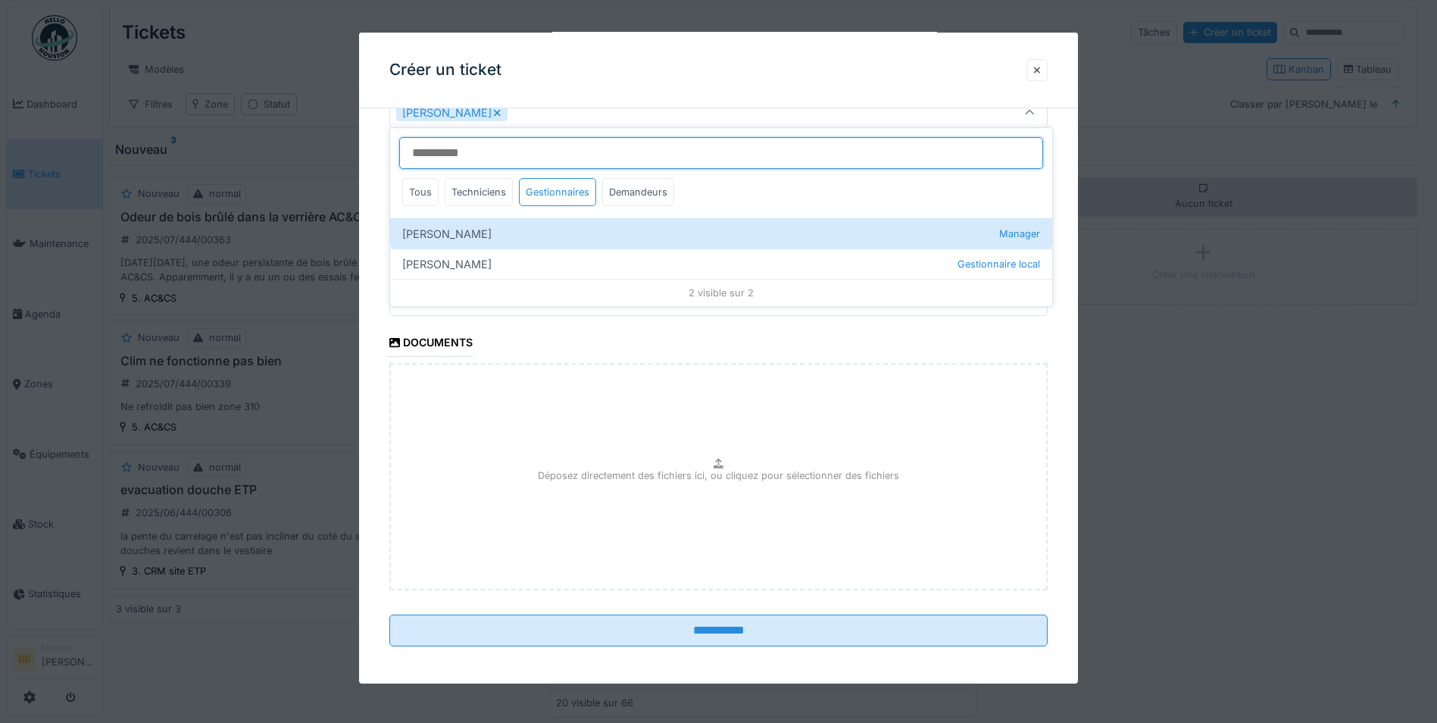
scroll to position [1340, 0]
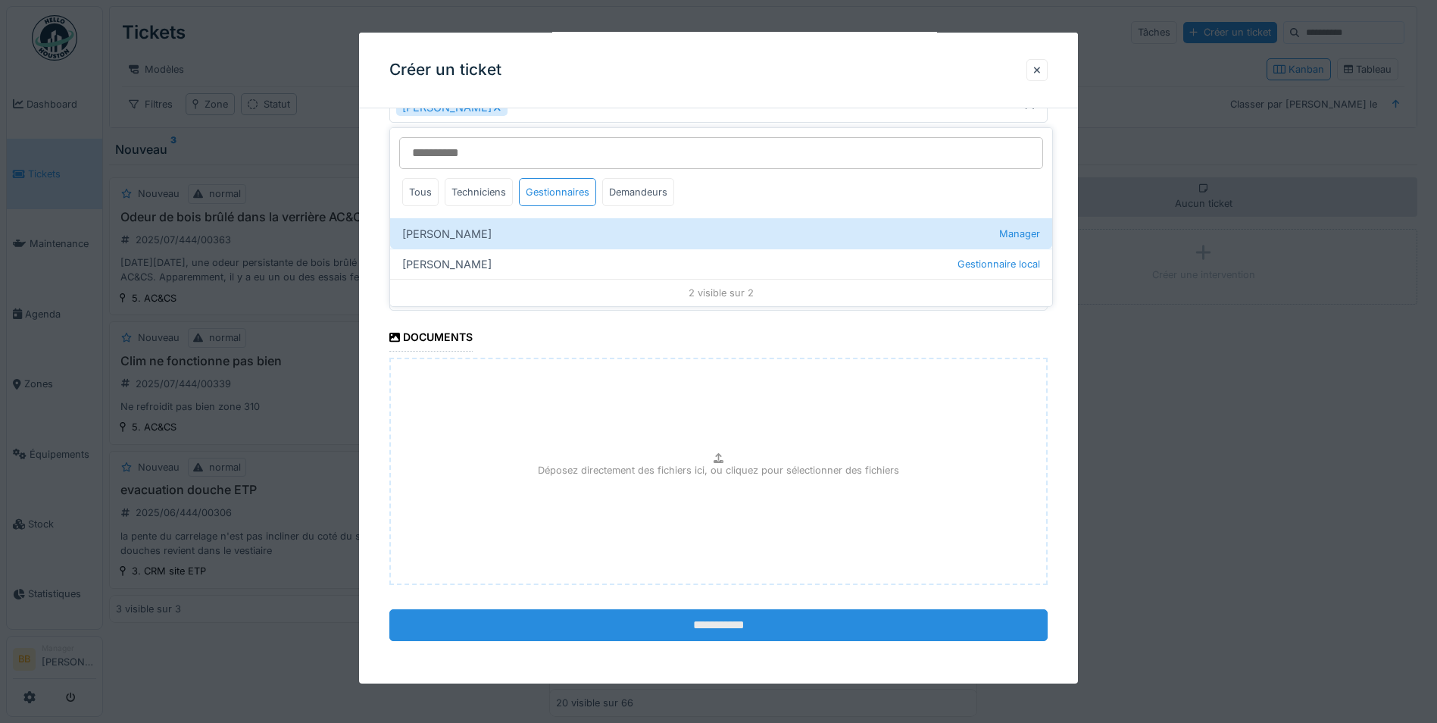
click at [659, 620] on input "**********" at bounding box center [718, 625] width 658 height 32
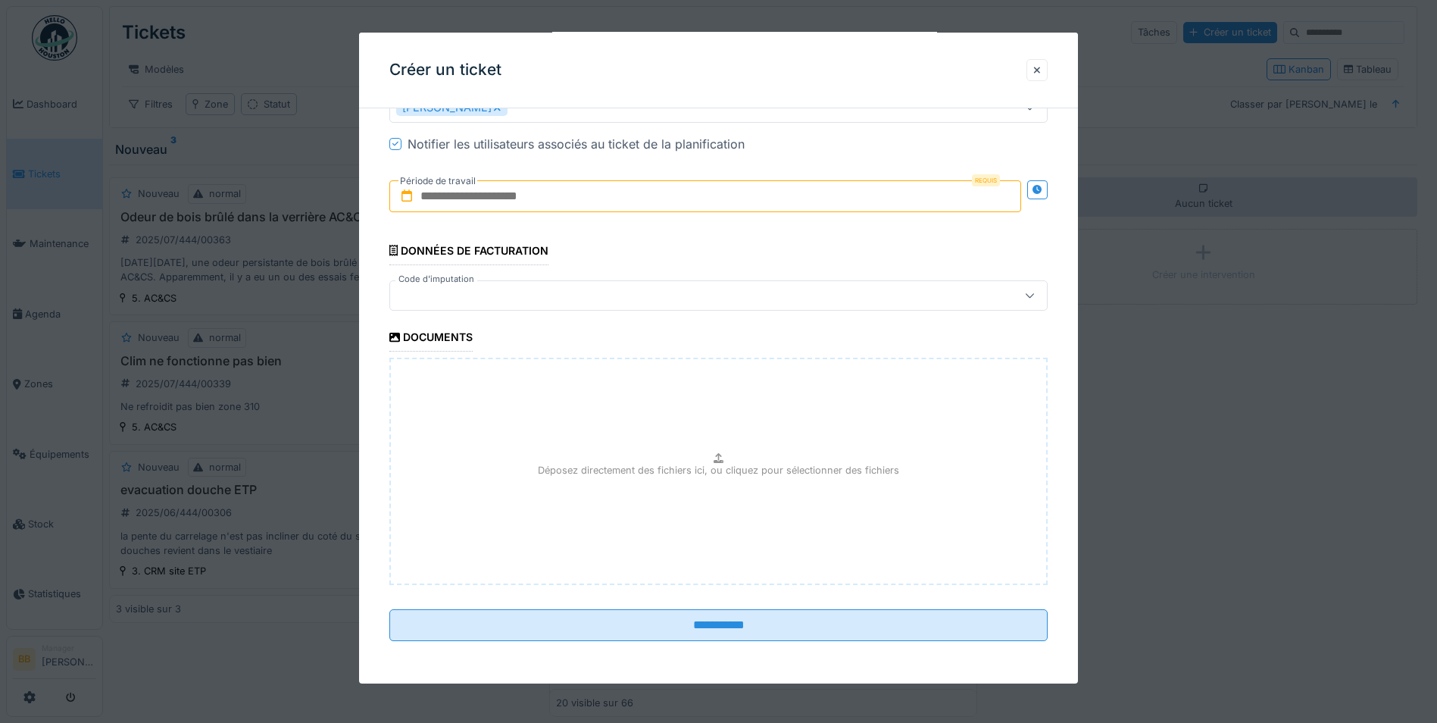
click at [550, 189] on input "text" at bounding box center [705, 196] width 632 height 32
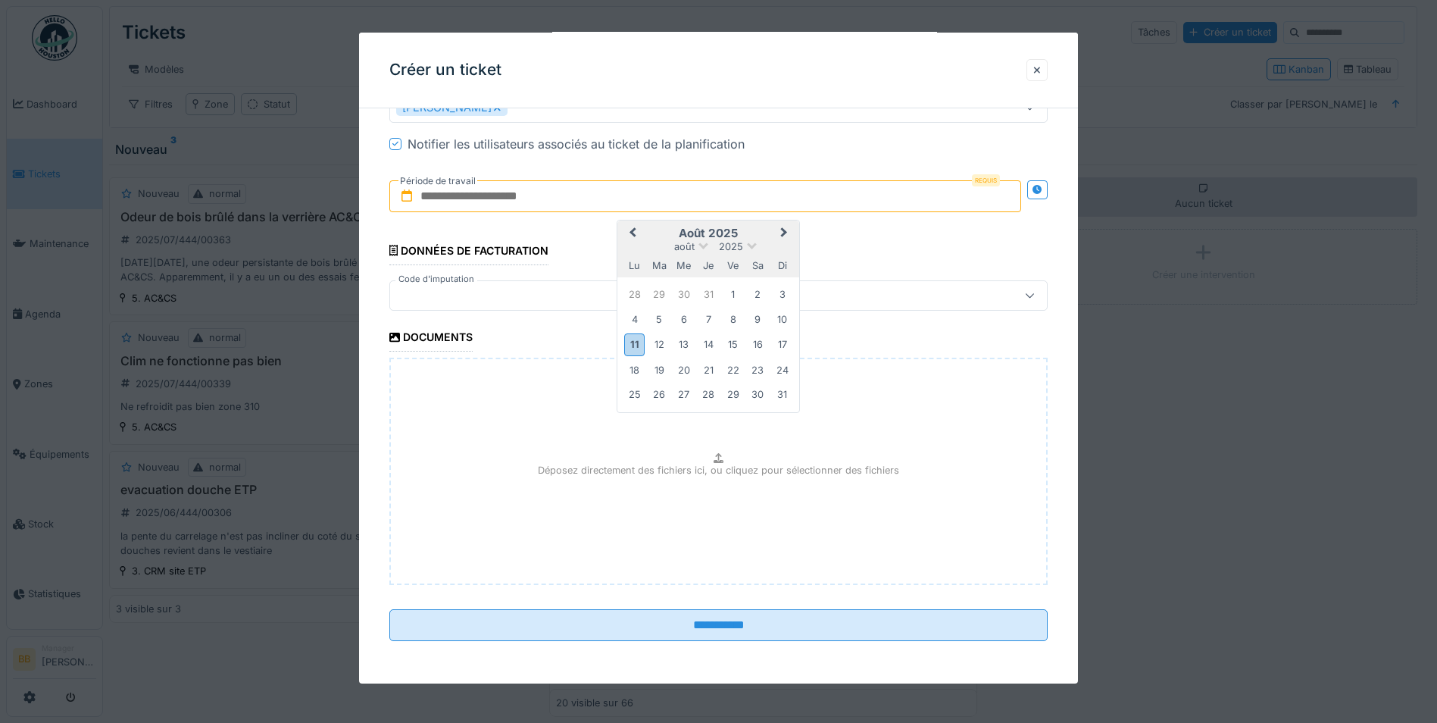
click at [942, 445] on div "Déposez directement des fichiers ici, ou cliquez pour sélectionner des fichiers" at bounding box center [718, 471] width 658 height 227
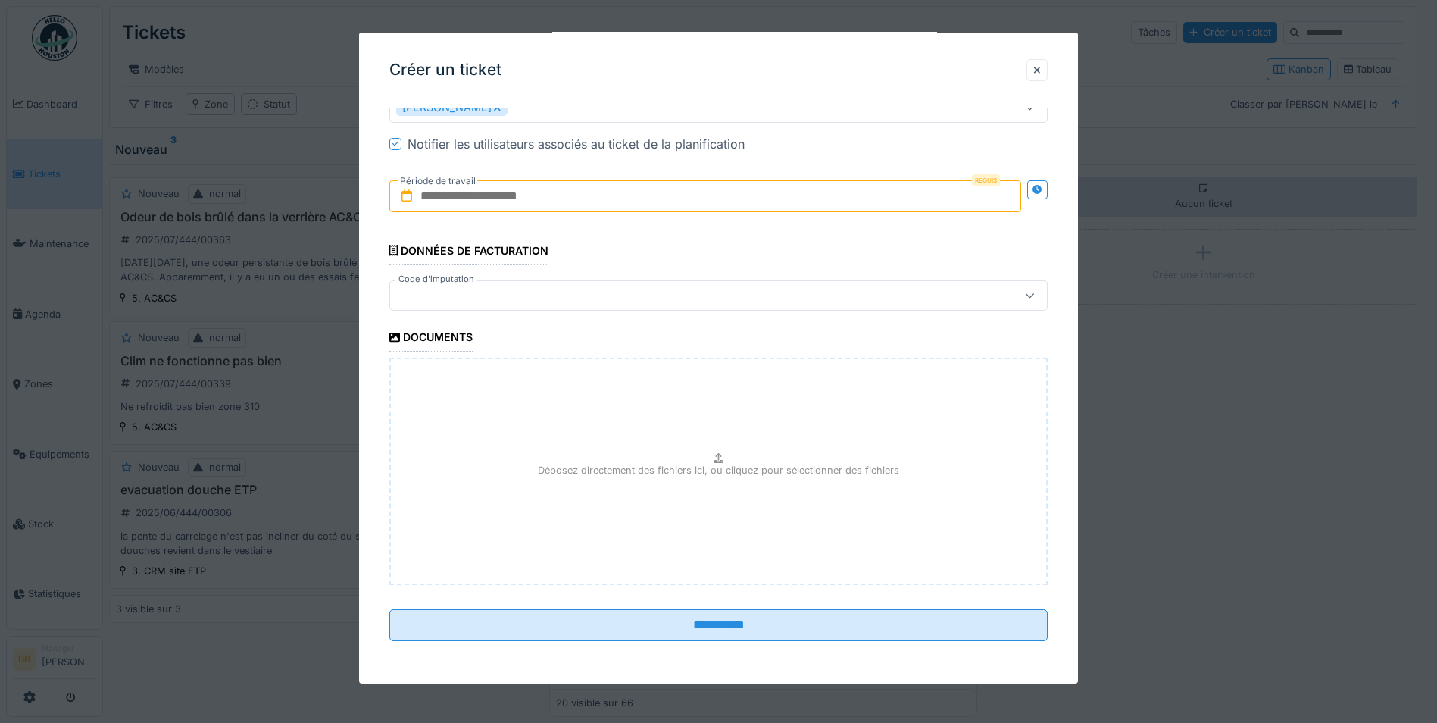
click at [451, 192] on input "text" at bounding box center [705, 196] width 632 height 32
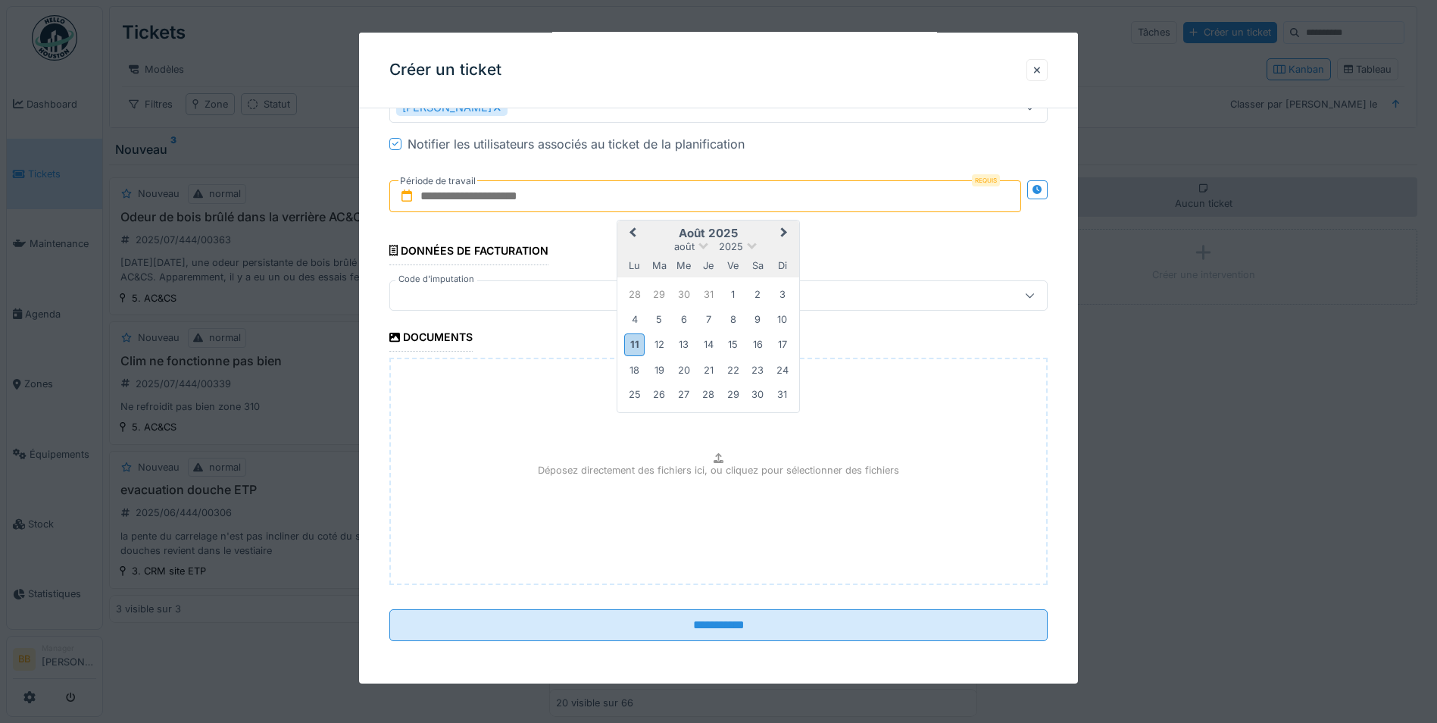
click at [672, 226] on h2 "août 2025" at bounding box center [708, 233] width 182 height 14
click at [630, 336] on div "11" at bounding box center [634, 344] width 20 height 22
click at [723, 339] on div "15" at bounding box center [733, 344] width 20 height 20
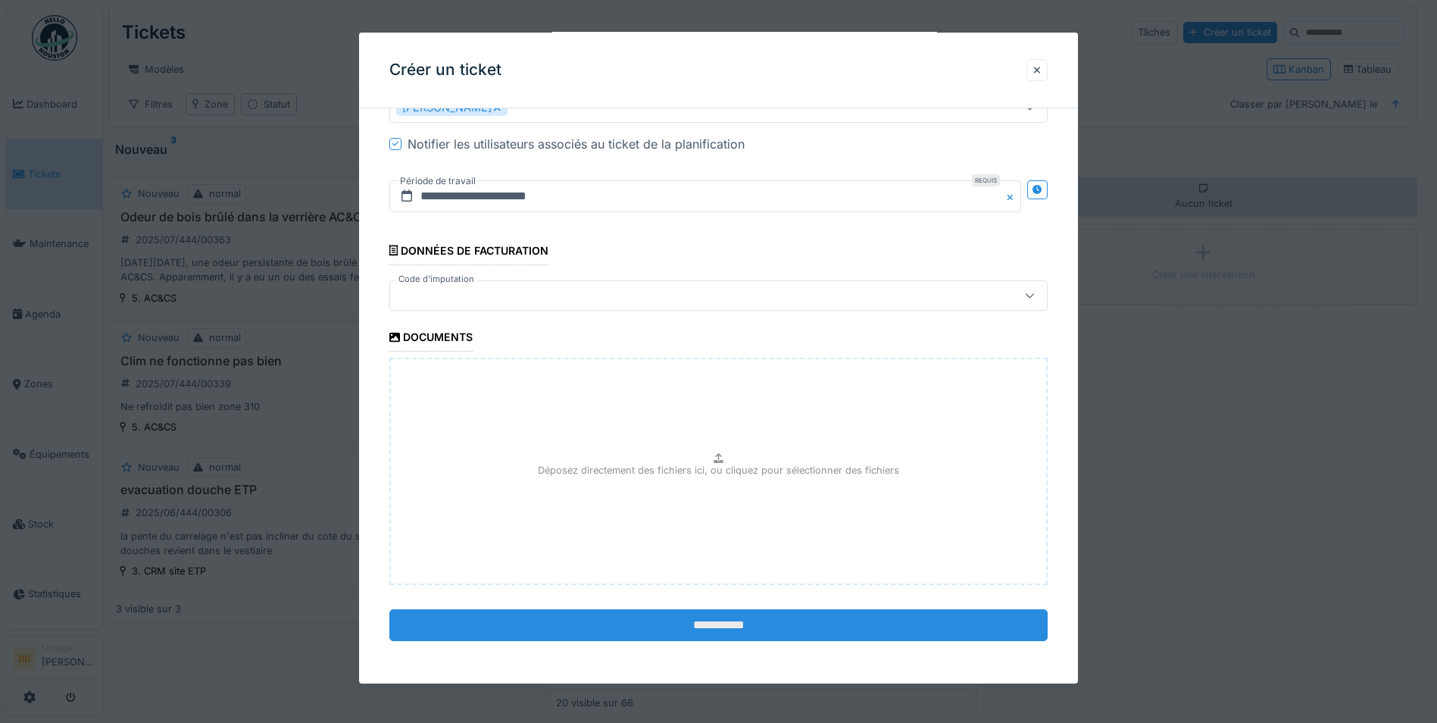
click at [698, 635] on input "**********" at bounding box center [718, 625] width 658 height 32
